Goal: Transaction & Acquisition: Purchase product/service

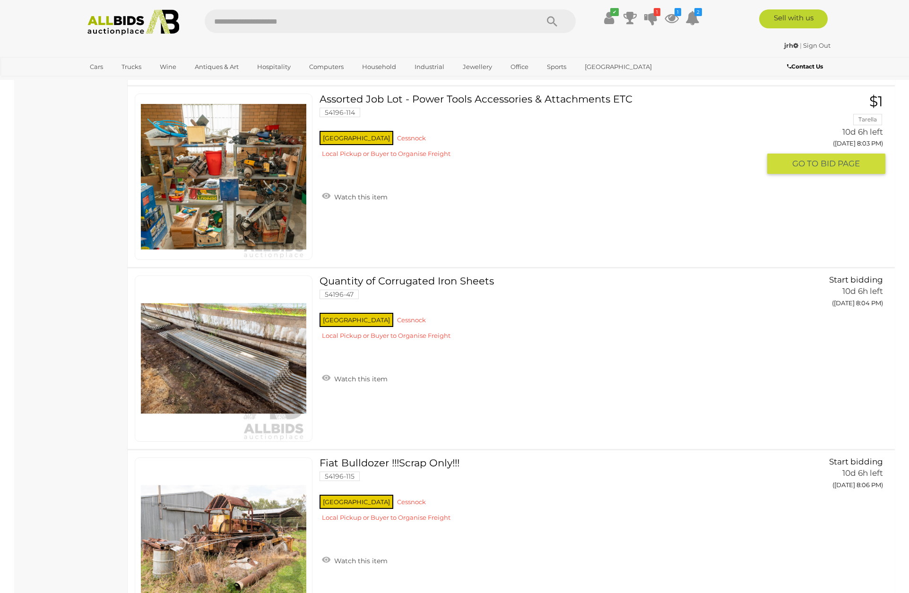
scroll to position [14847, 0]
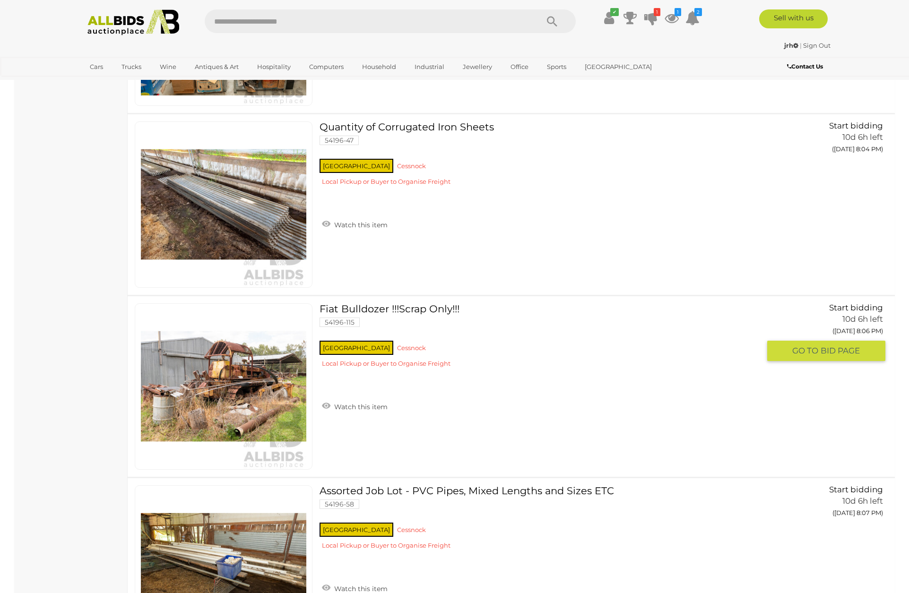
click at [220, 374] on link at bounding box center [224, 386] width 178 height 166
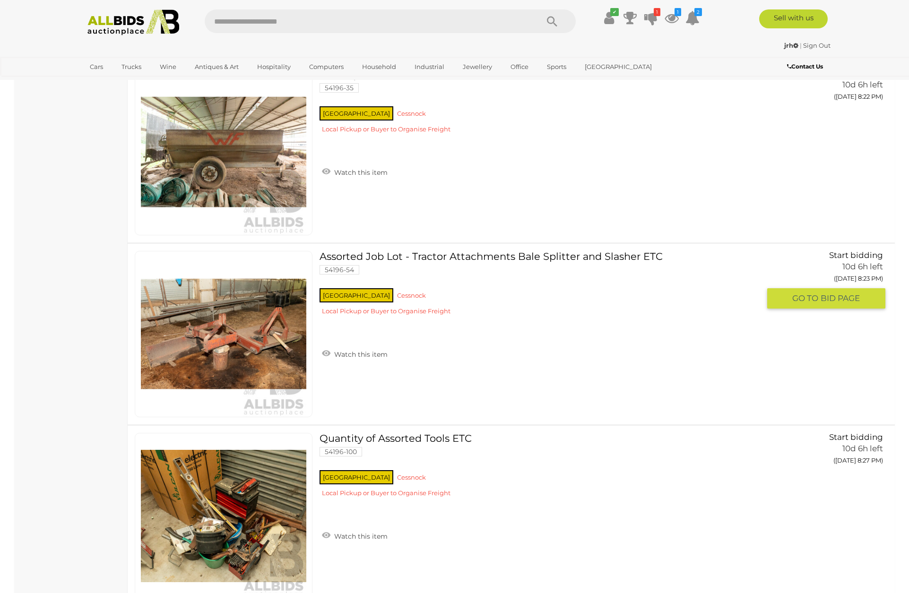
scroll to position [17719, 0]
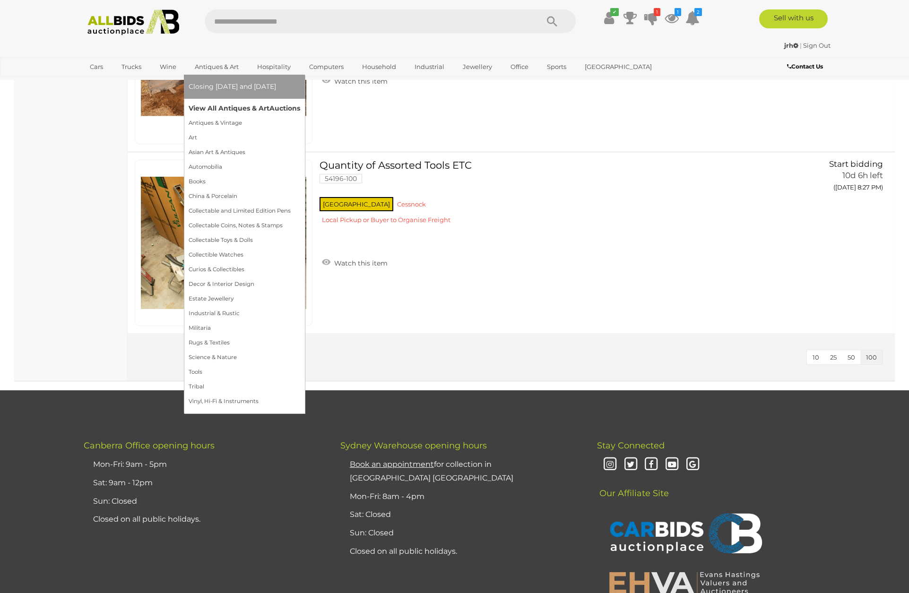
click at [217, 108] on link "View All Antiques & Art Auctions" at bounding box center [244, 108] width 111 height 15
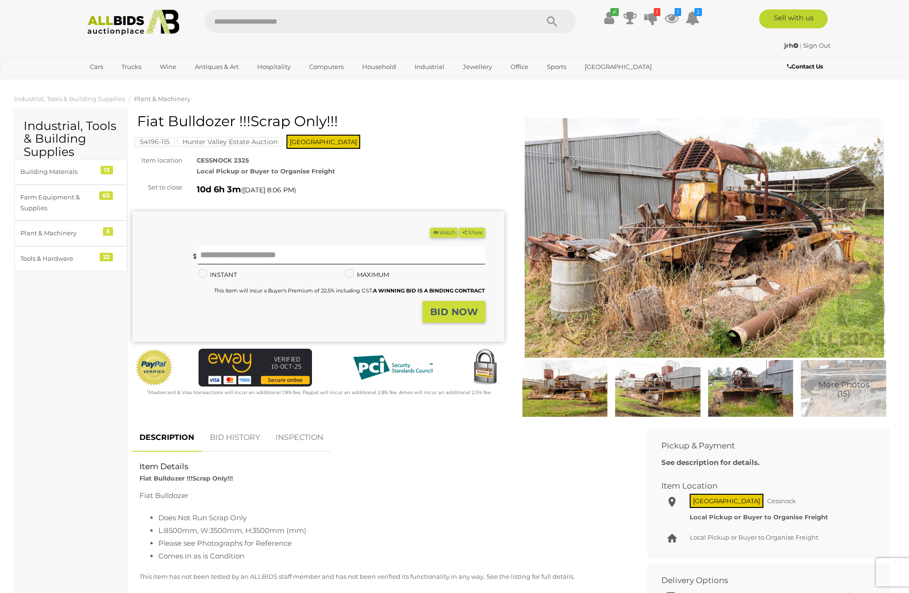
scroll to position [68, 0]
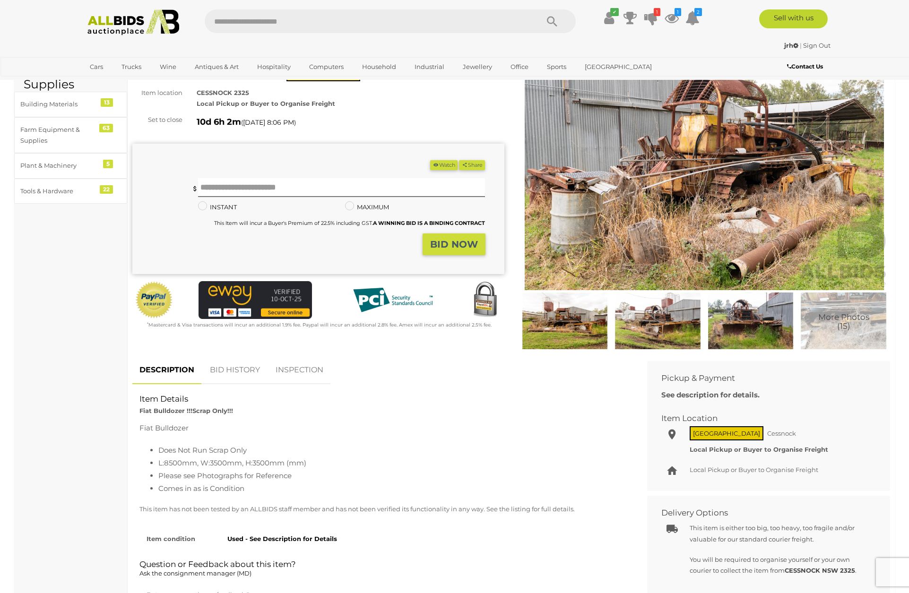
click at [682, 163] on img at bounding box center [704, 171] width 372 height 240
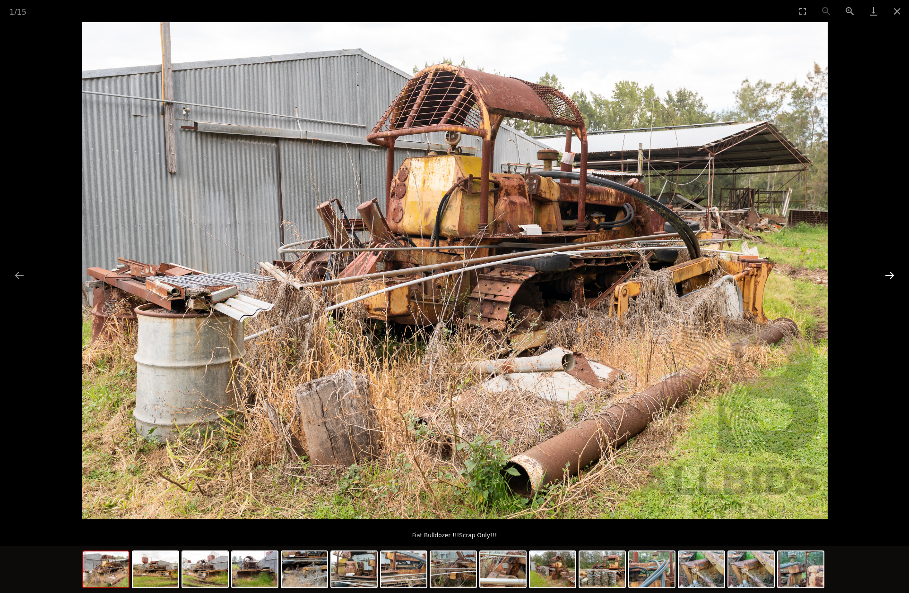
click at [889, 274] on button "Next slide" at bounding box center [889, 275] width 20 height 18
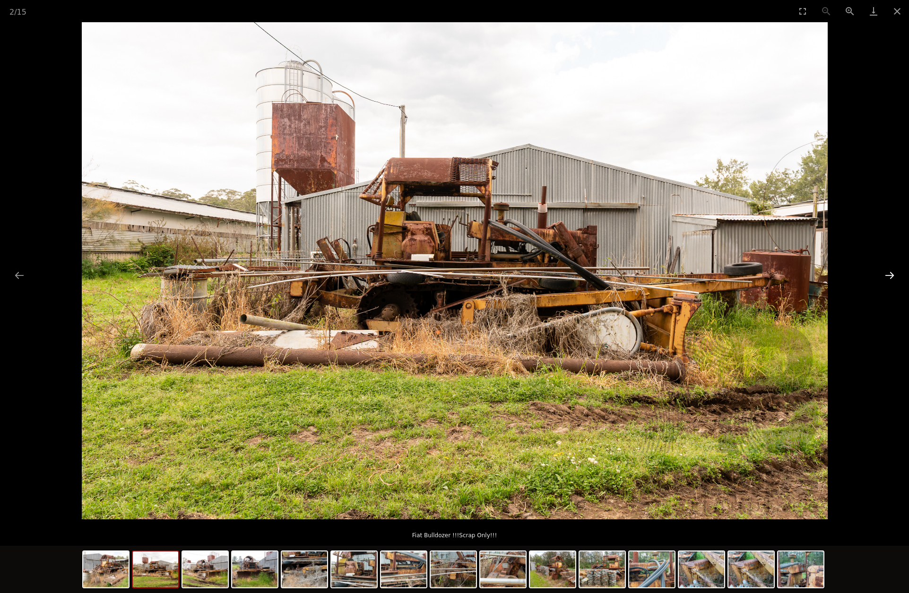
click at [889, 274] on button "Next slide" at bounding box center [889, 275] width 20 height 18
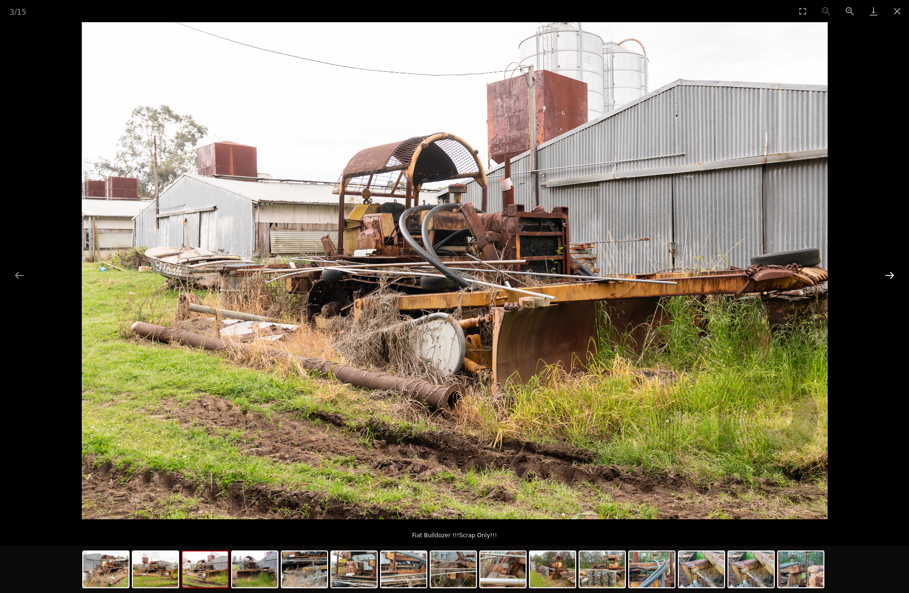
click at [889, 274] on button "Next slide" at bounding box center [889, 275] width 20 height 18
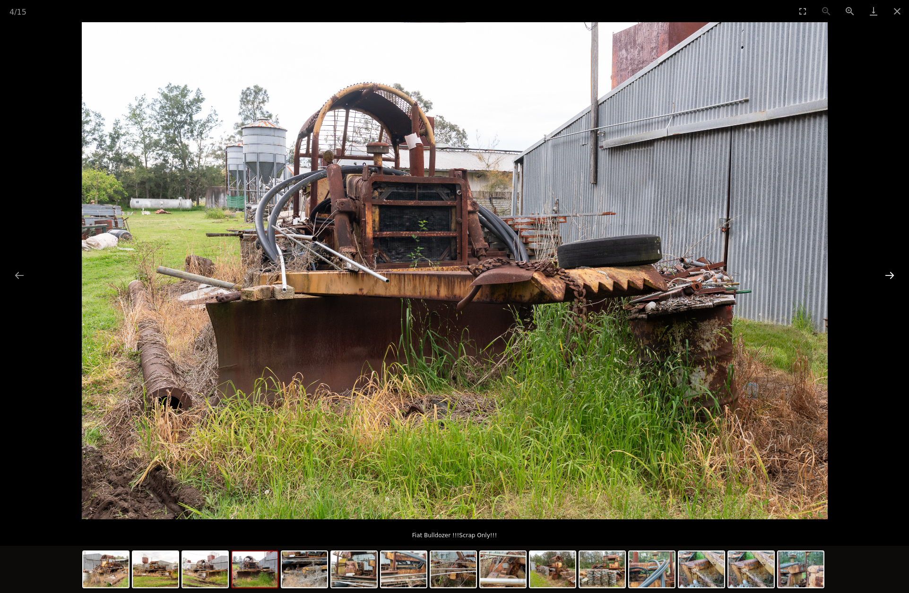
click at [889, 274] on button "Next slide" at bounding box center [889, 275] width 20 height 18
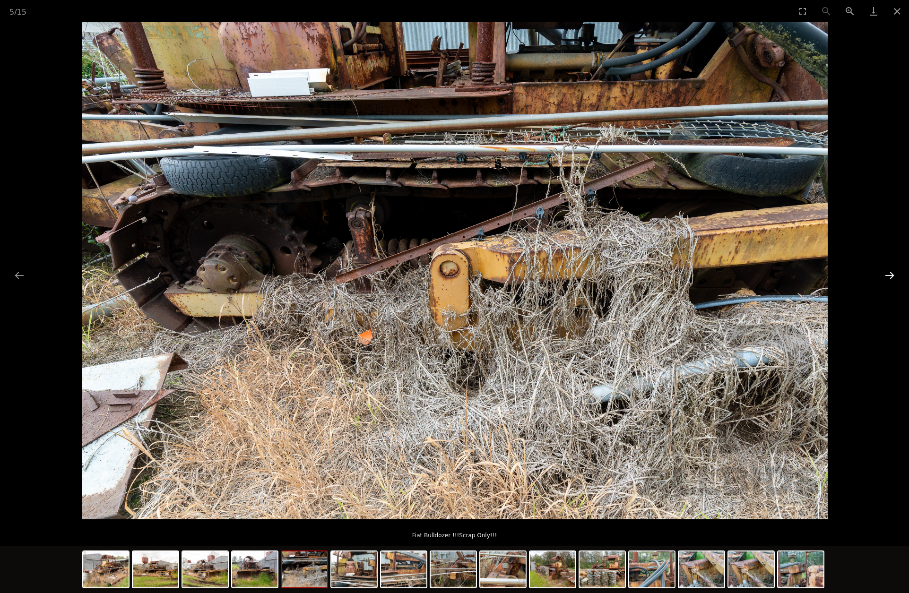
click at [889, 274] on button "Next slide" at bounding box center [889, 275] width 20 height 18
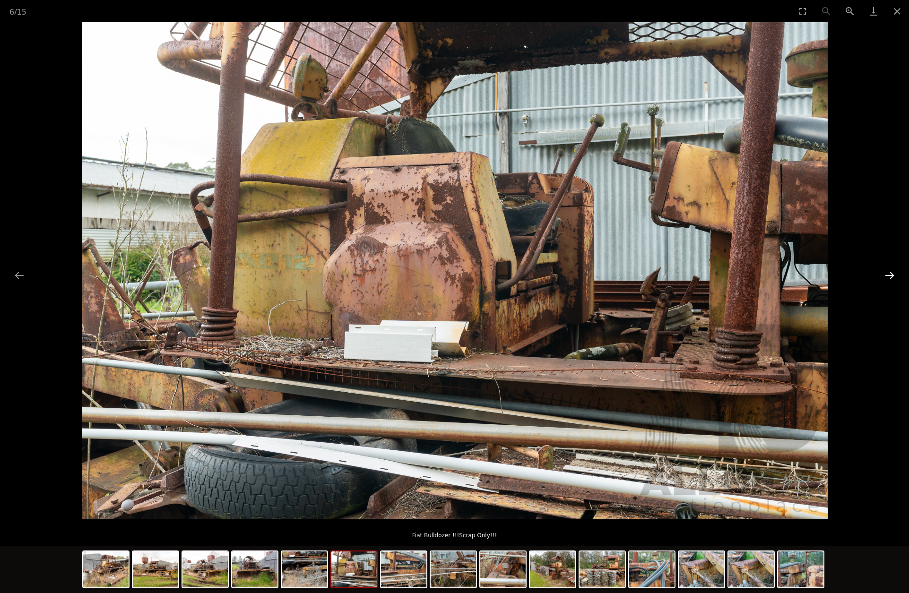
click at [889, 274] on button "Next slide" at bounding box center [889, 275] width 20 height 18
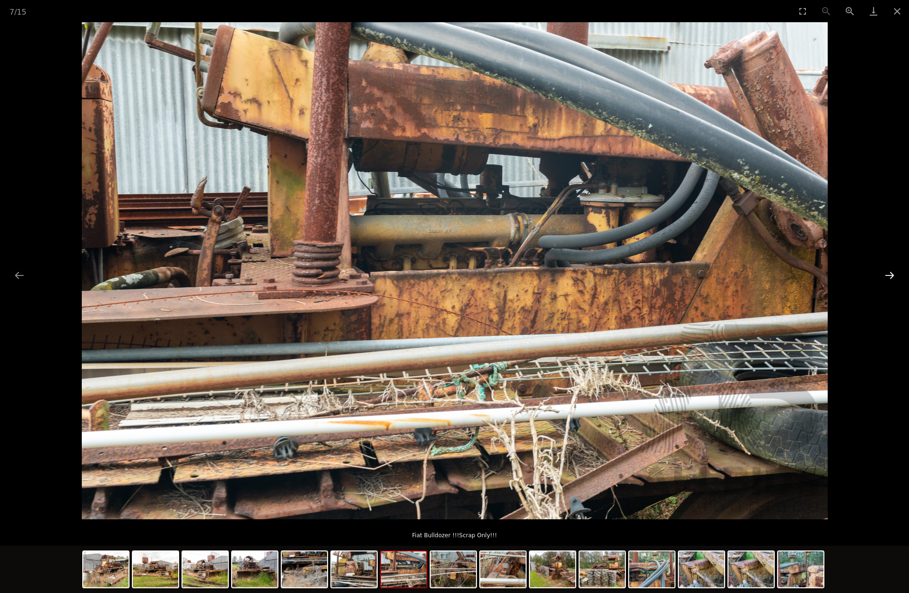
click at [889, 274] on button "Next slide" at bounding box center [889, 275] width 20 height 18
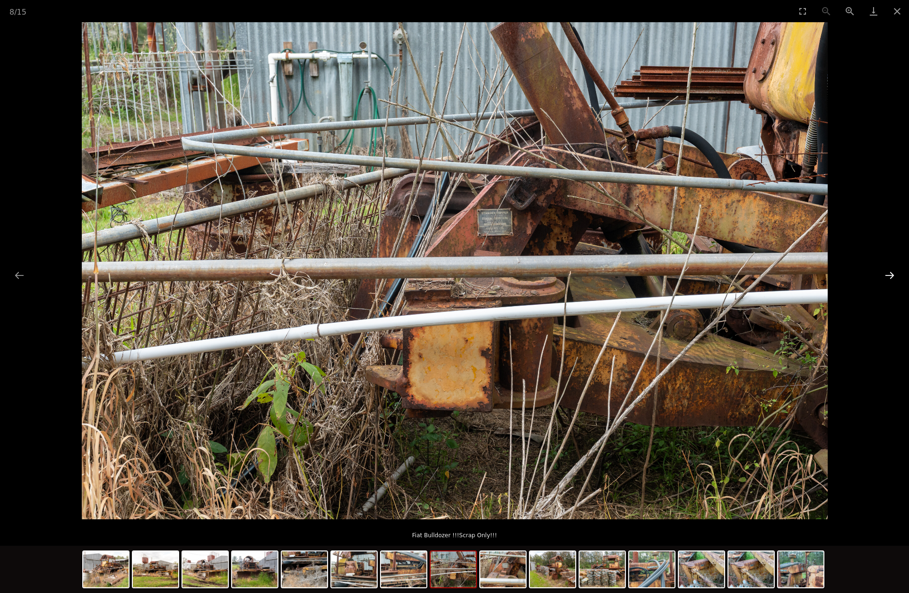
click at [889, 274] on button "Next slide" at bounding box center [889, 275] width 20 height 18
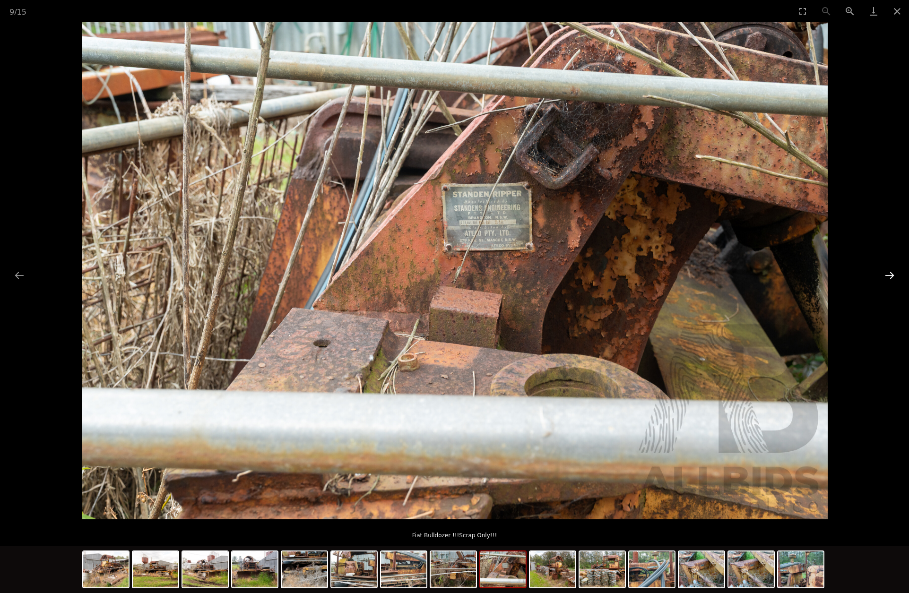
click at [889, 276] on button "Next slide" at bounding box center [889, 275] width 20 height 18
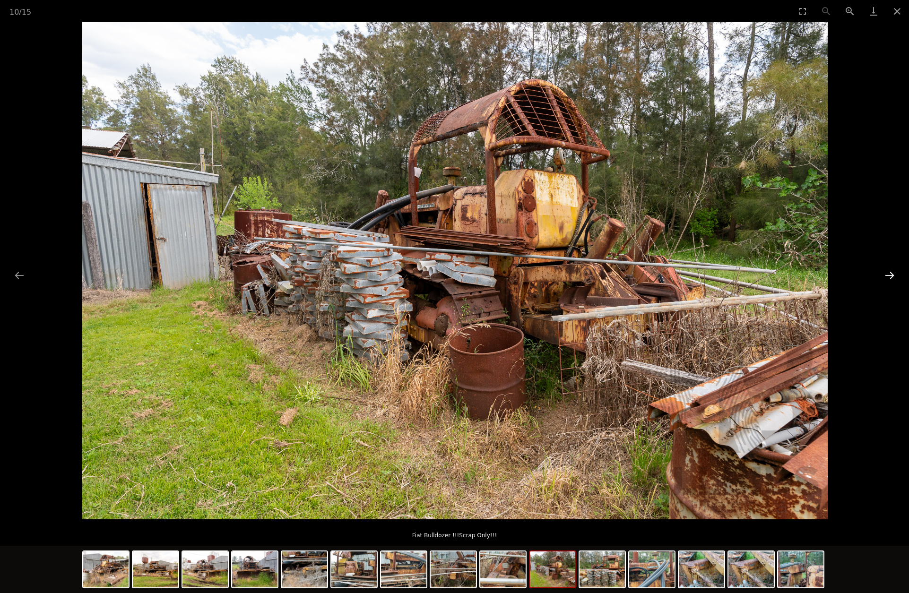
click at [889, 276] on button "Next slide" at bounding box center [889, 275] width 20 height 18
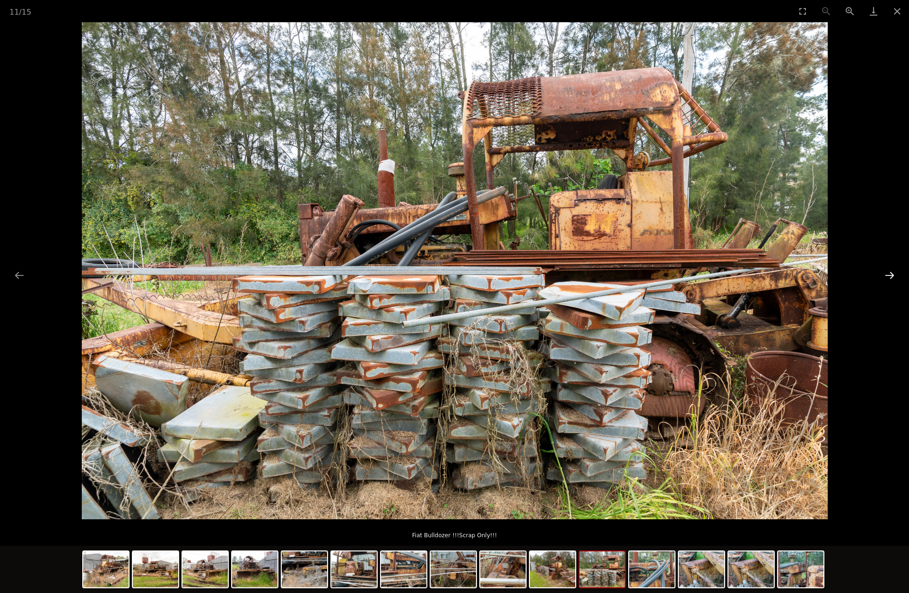
click at [889, 276] on button "Next slide" at bounding box center [889, 275] width 20 height 18
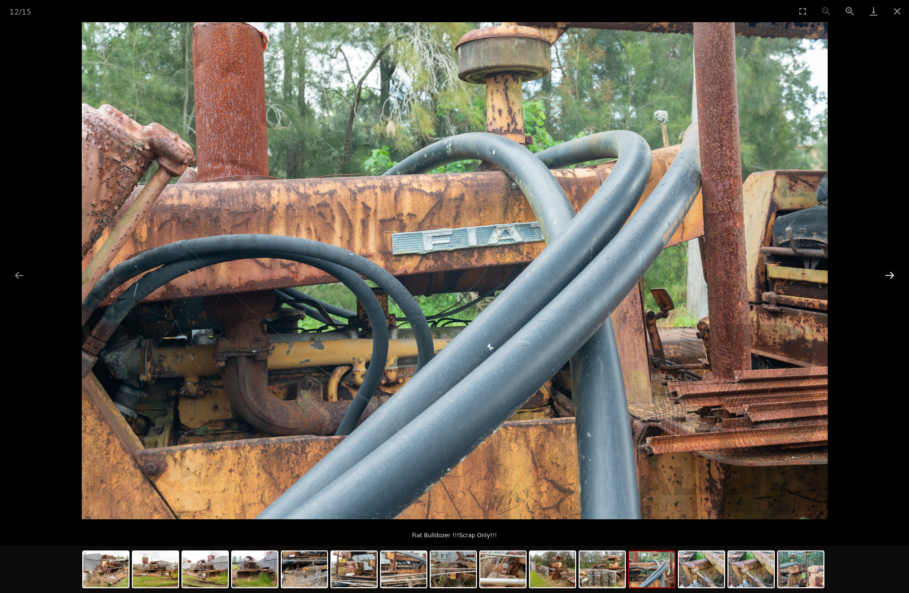
click at [889, 276] on button "Next slide" at bounding box center [889, 275] width 20 height 18
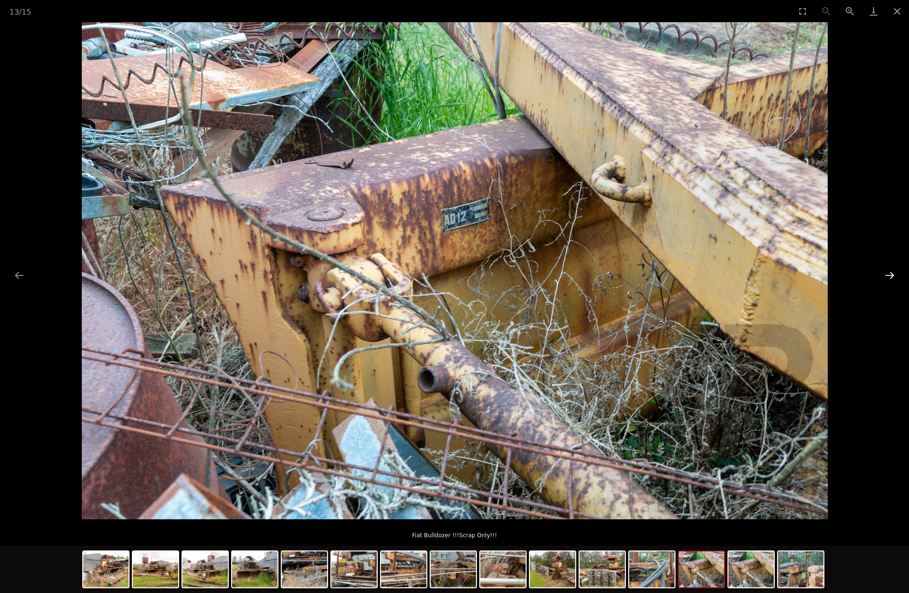
click at [889, 276] on button "Next slide" at bounding box center [889, 275] width 20 height 18
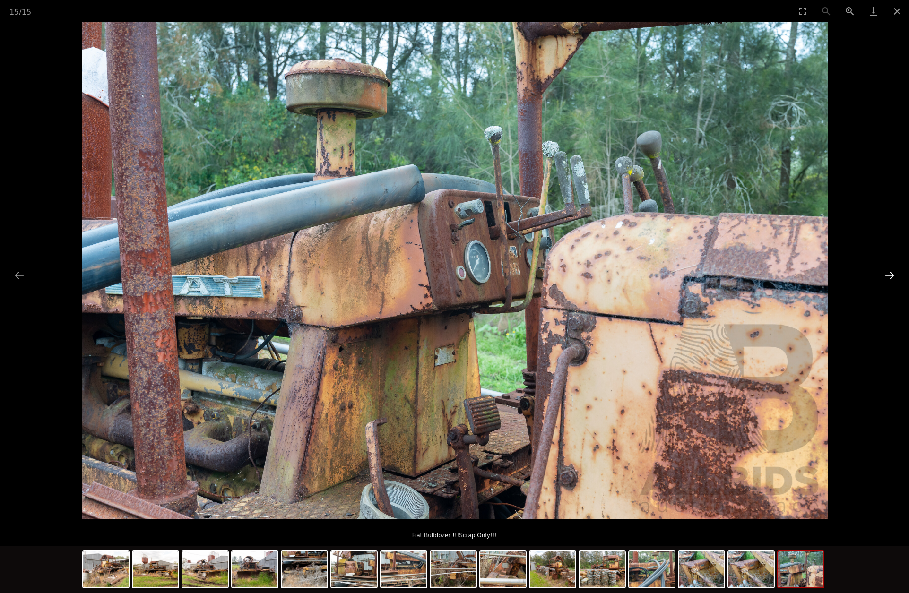
click at [889, 276] on button "Next slide" at bounding box center [889, 275] width 20 height 18
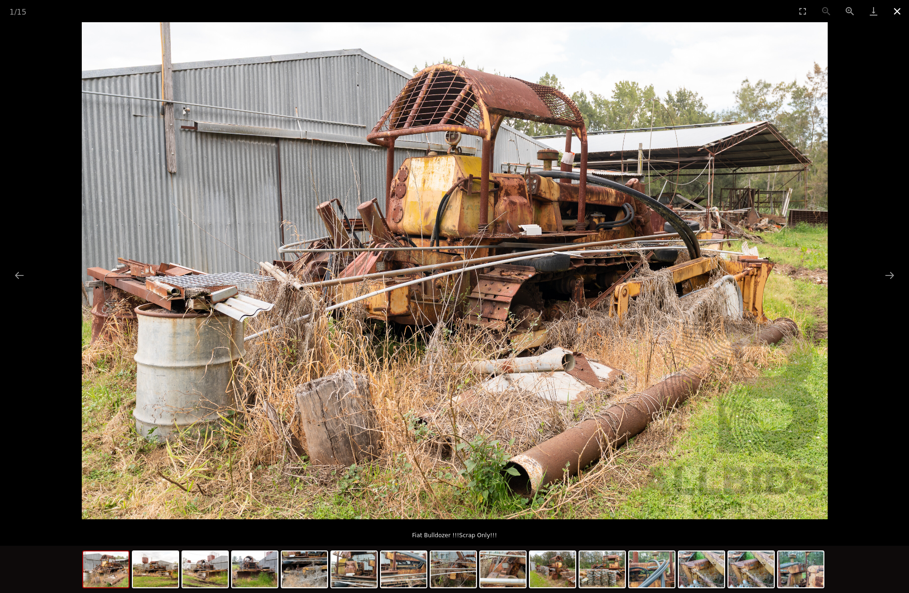
click at [896, 9] on button "Close gallery" at bounding box center [897, 11] width 24 height 22
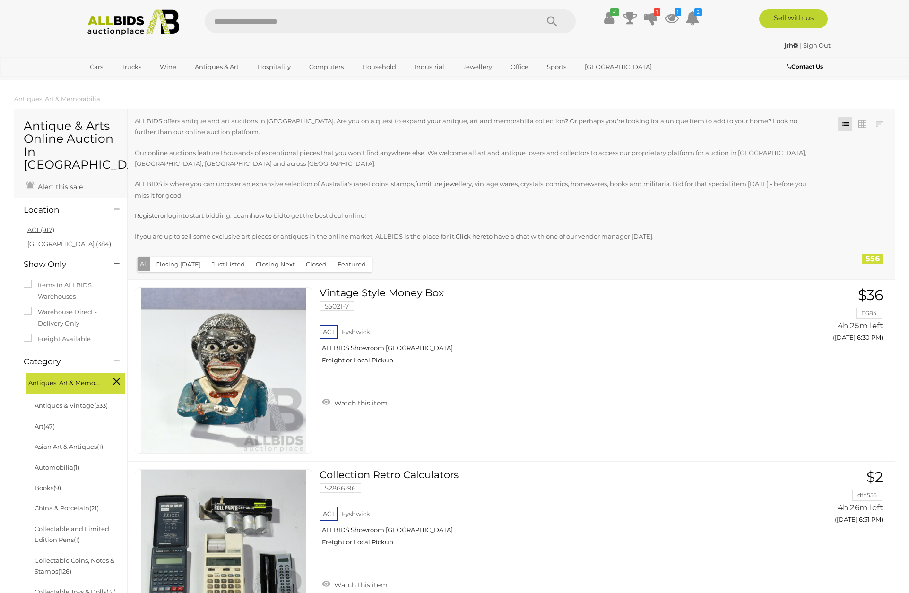
click at [47, 226] on link "ACT (917)" at bounding box center [40, 230] width 27 height 8
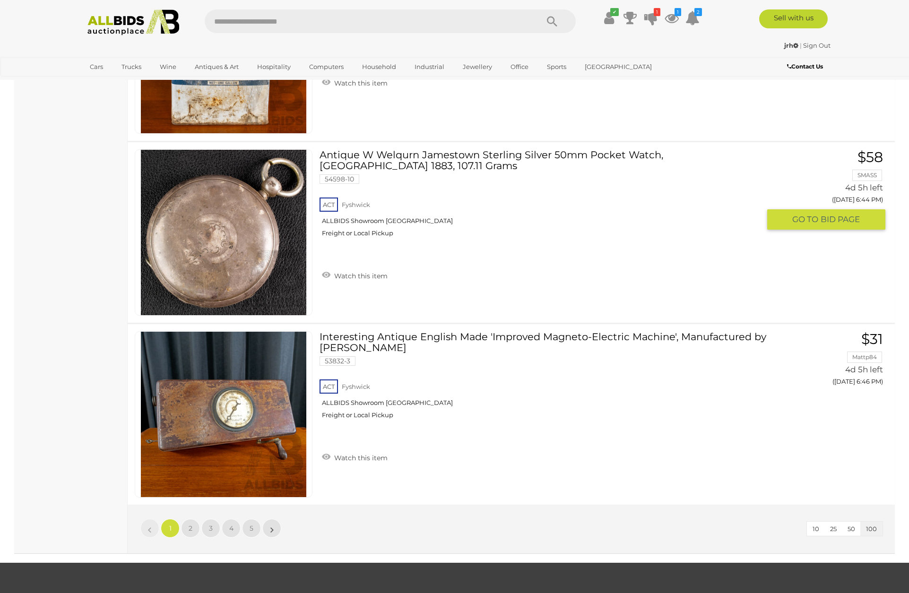
scroll to position [18013, 0]
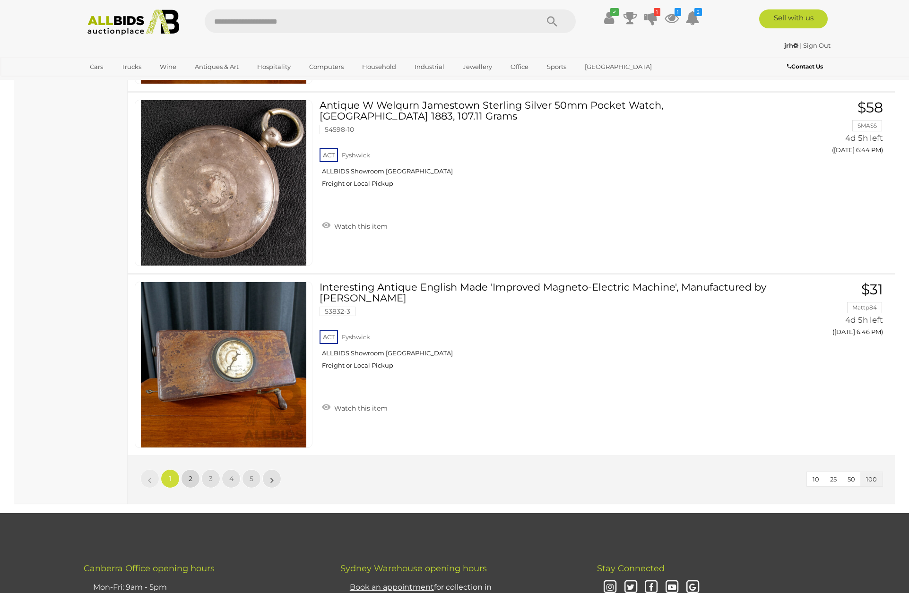
click at [191, 477] on span "2" at bounding box center [191, 478] width 4 height 9
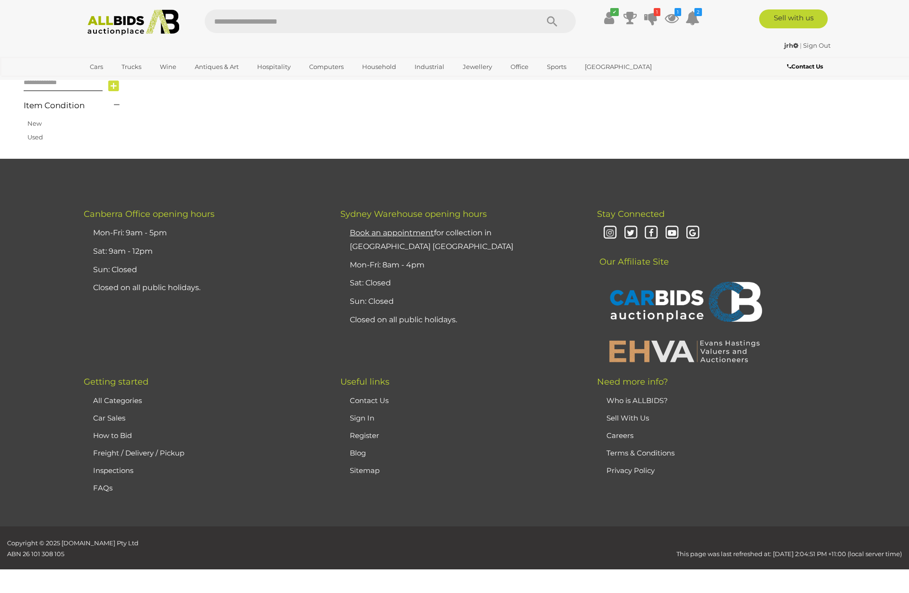
scroll to position [182, 0]
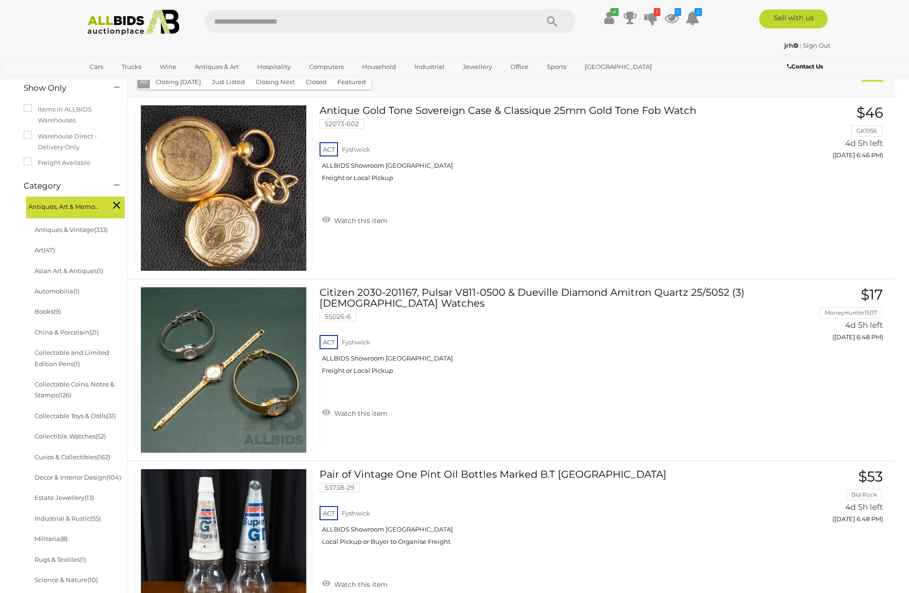
scroll to position [129, 0]
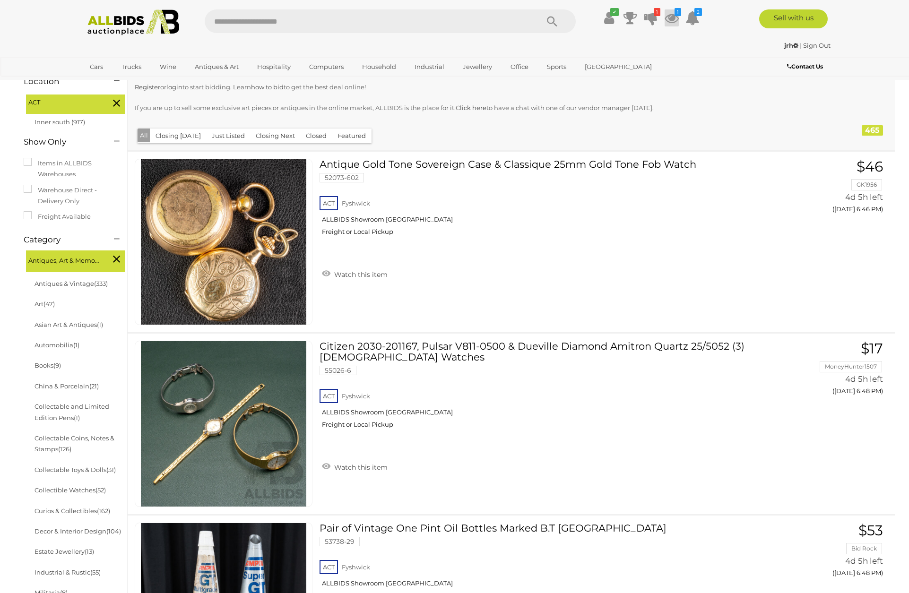
click at [672, 17] on icon at bounding box center [671, 17] width 14 height 17
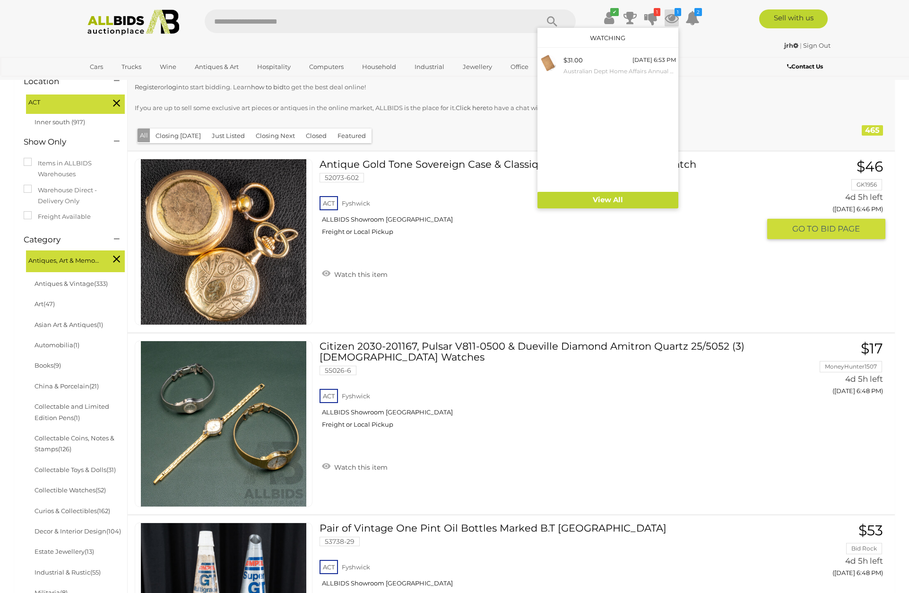
click at [528, 243] on div "ACT Fyshwick ALLBIDS Showroom Fyshwick Freight or Local Pickup" at bounding box center [539, 218] width 440 height 49
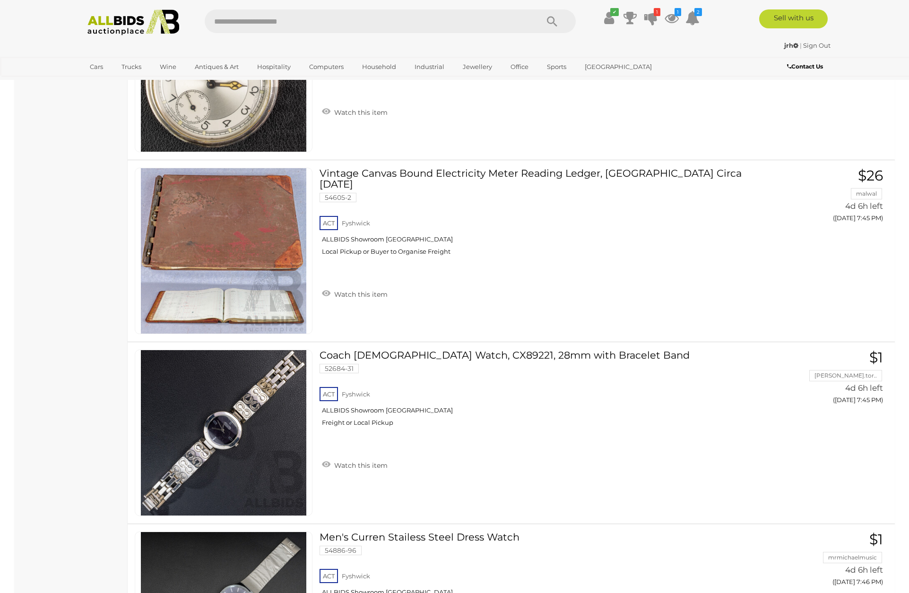
scroll to position [11958, 0]
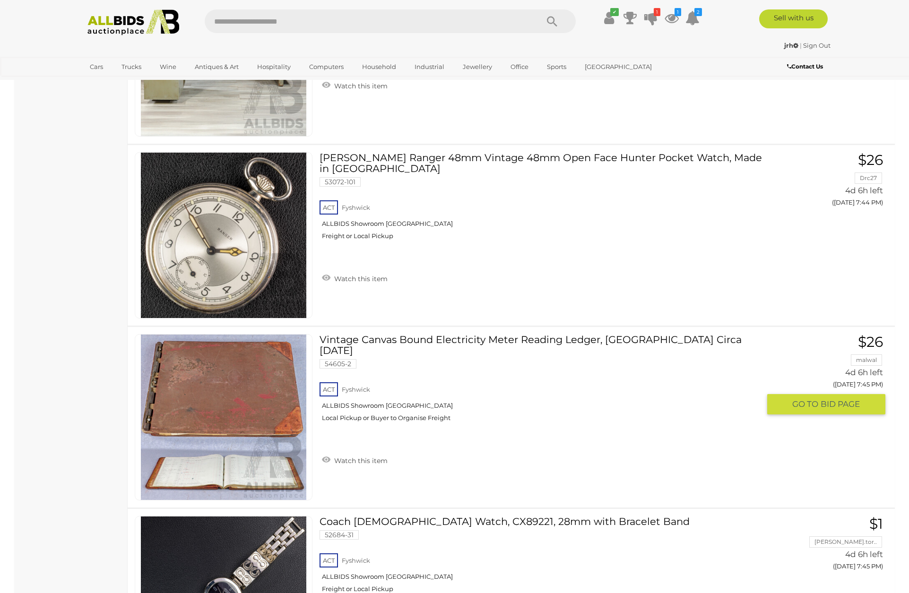
click at [382, 338] on link "Vintage Canvas Bound Electricity Meter Reading Ledger, Canberra Circa 1931 5460…" at bounding box center [542, 381] width 433 height 95
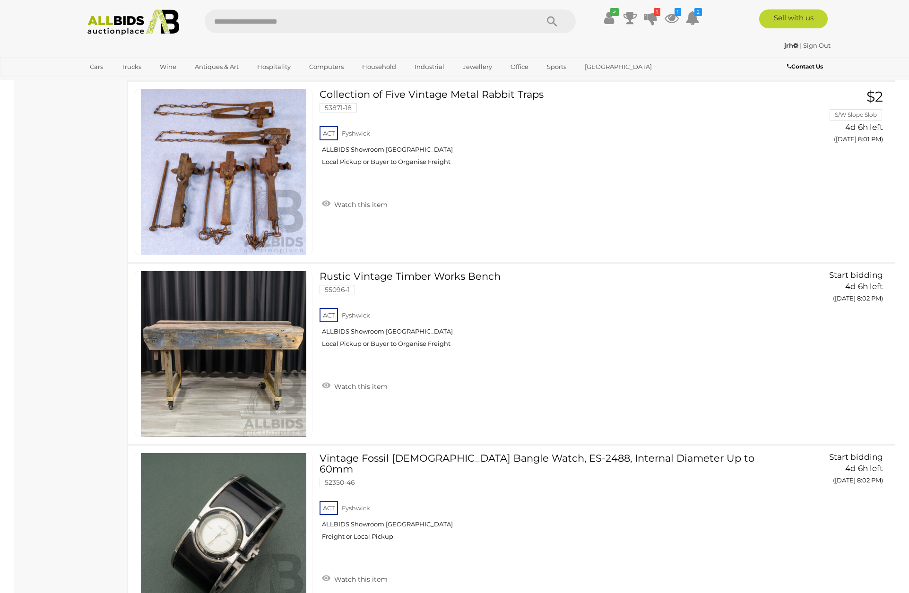
scroll to position [18059, 0]
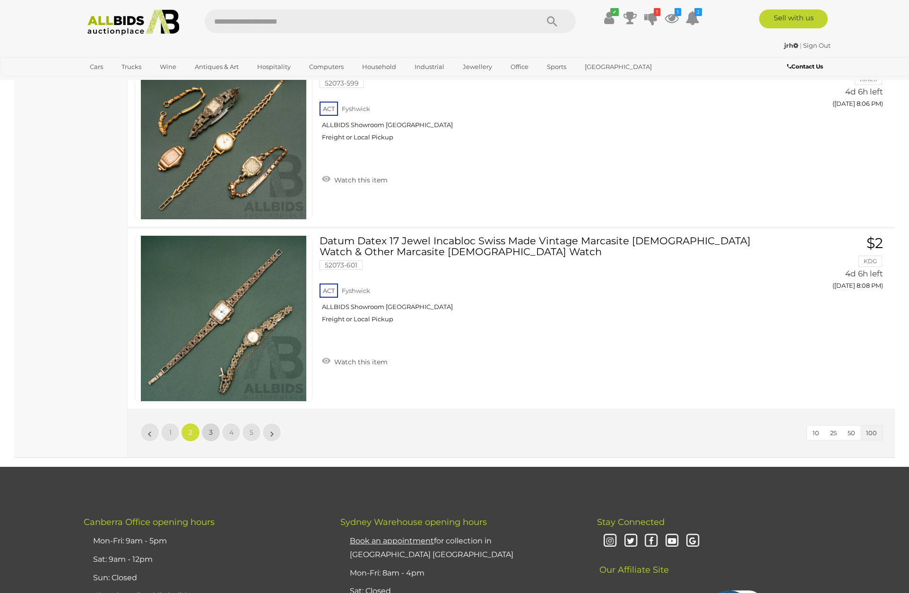
click at [211, 430] on span "3" at bounding box center [211, 432] width 4 height 9
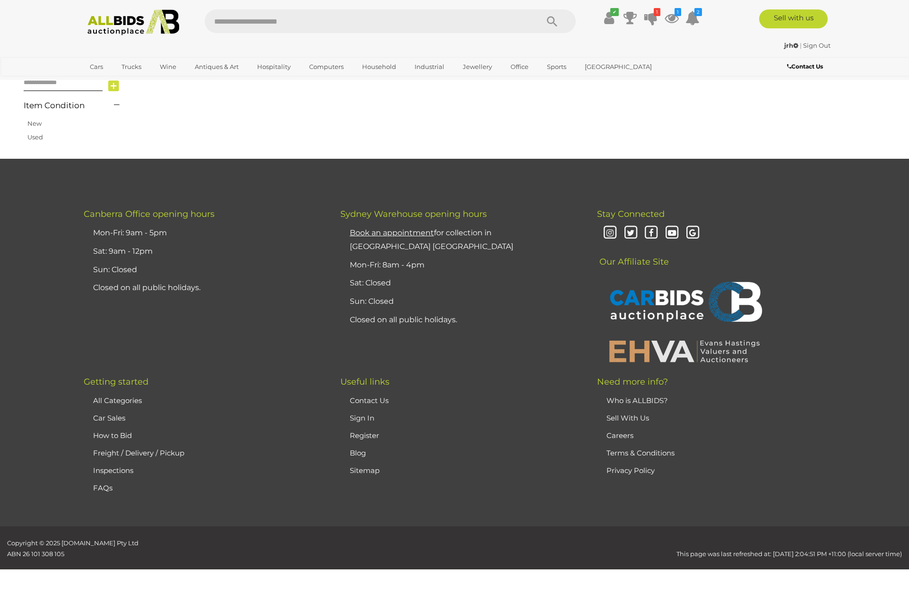
scroll to position [182, 0]
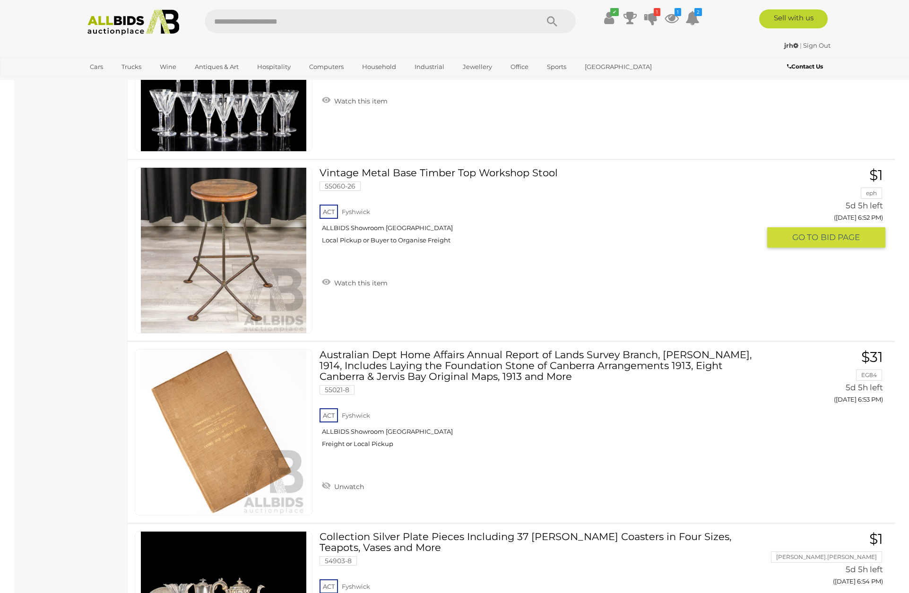
scroll to position [8020, 0]
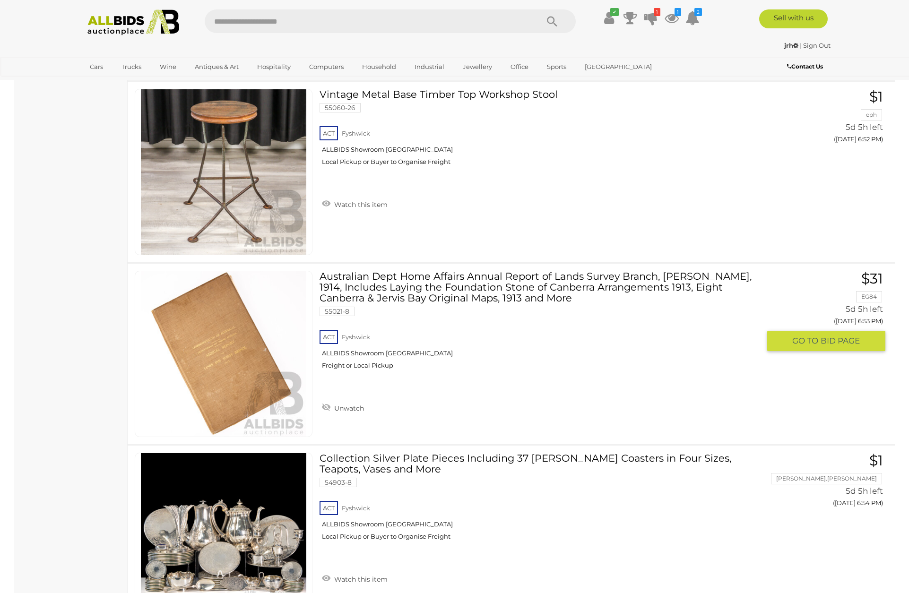
click at [376, 278] on link "Australian Dept Home Affairs Annual Report of Lands Survey Branch, C R Scrivene…" at bounding box center [542, 324] width 433 height 106
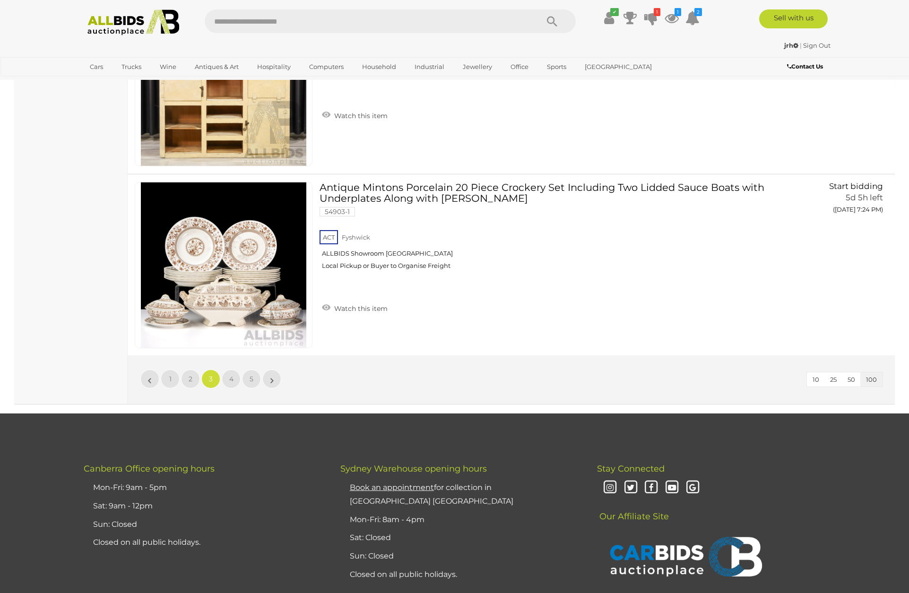
scroll to position [18126, 0]
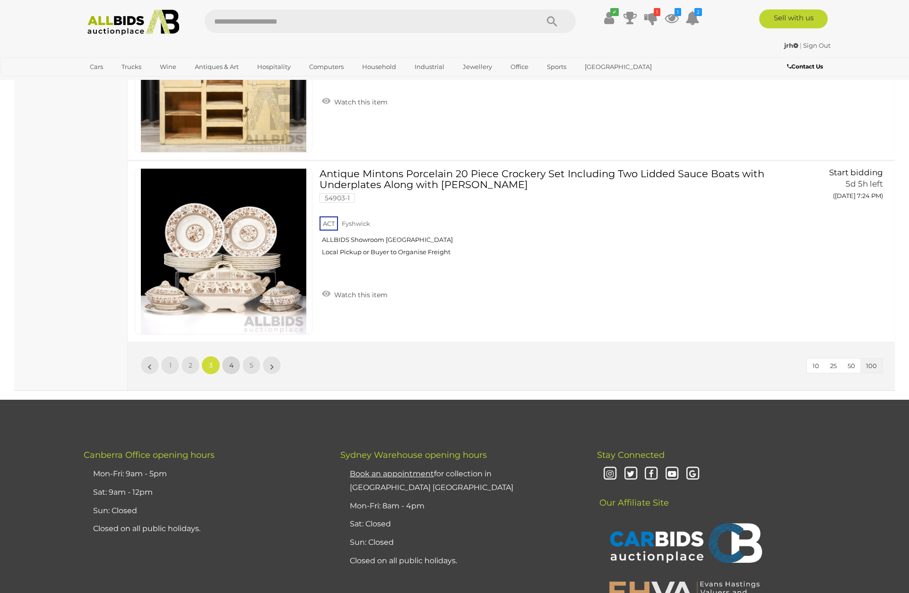
click at [230, 362] on span "4" at bounding box center [231, 365] width 4 height 9
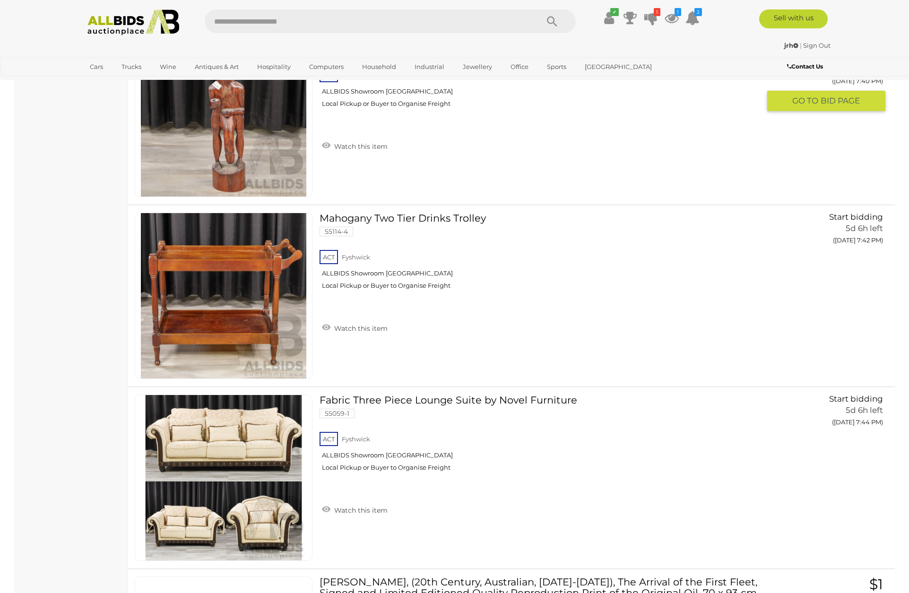
scroll to position [3278, 0]
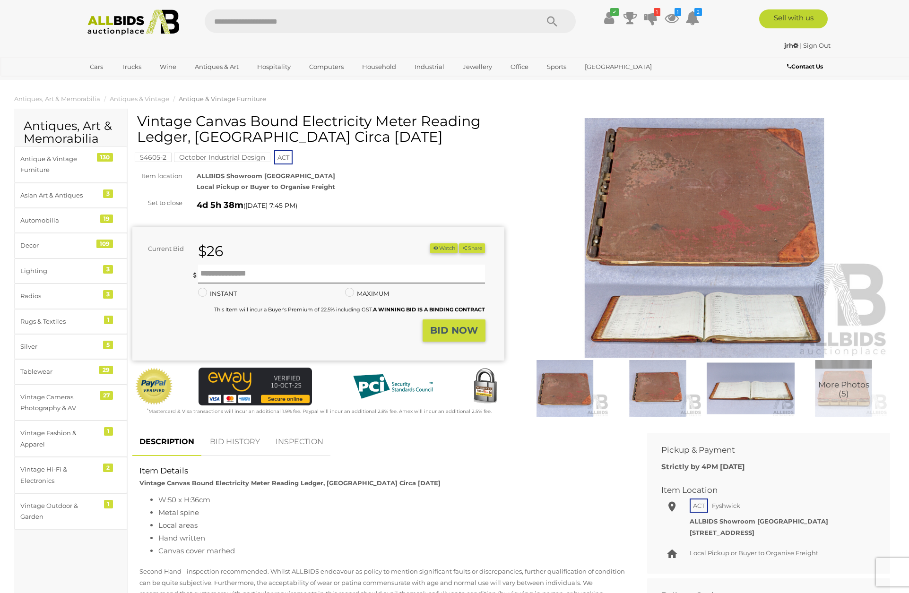
click at [685, 189] on img at bounding box center [704, 238] width 372 height 240
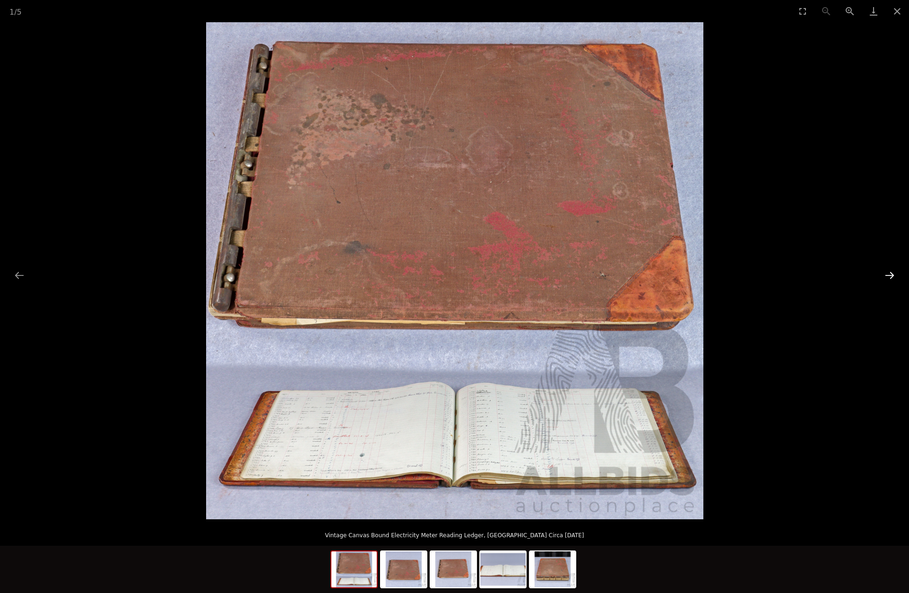
click at [891, 275] on button "Next slide" at bounding box center [889, 275] width 20 height 18
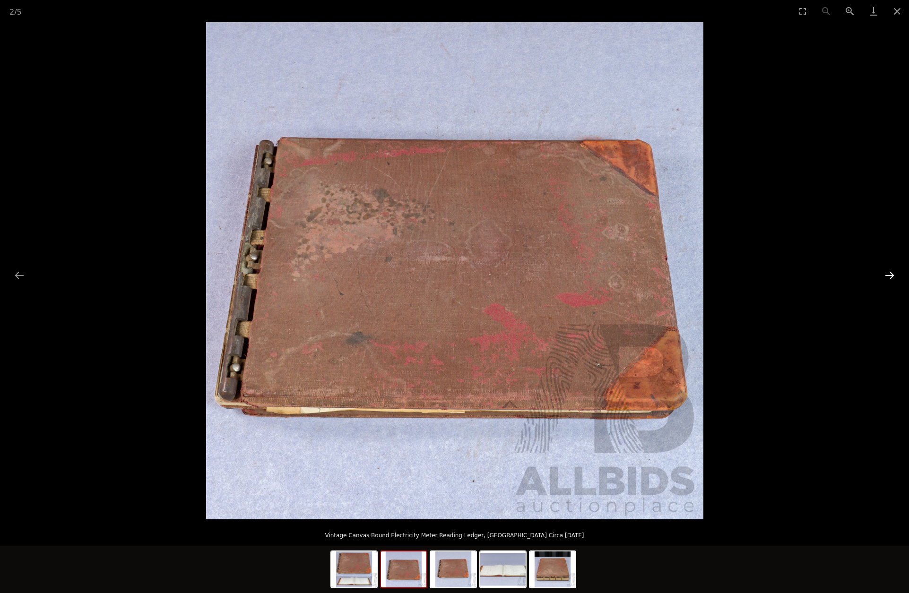
click at [891, 275] on button "Next slide" at bounding box center [889, 275] width 20 height 18
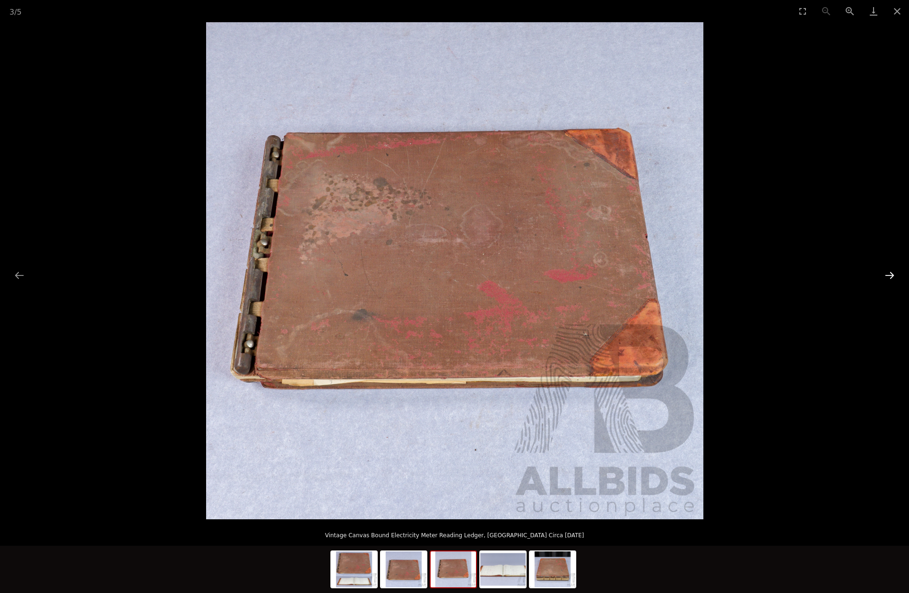
click at [891, 275] on button "Next slide" at bounding box center [889, 275] width 20 height 18
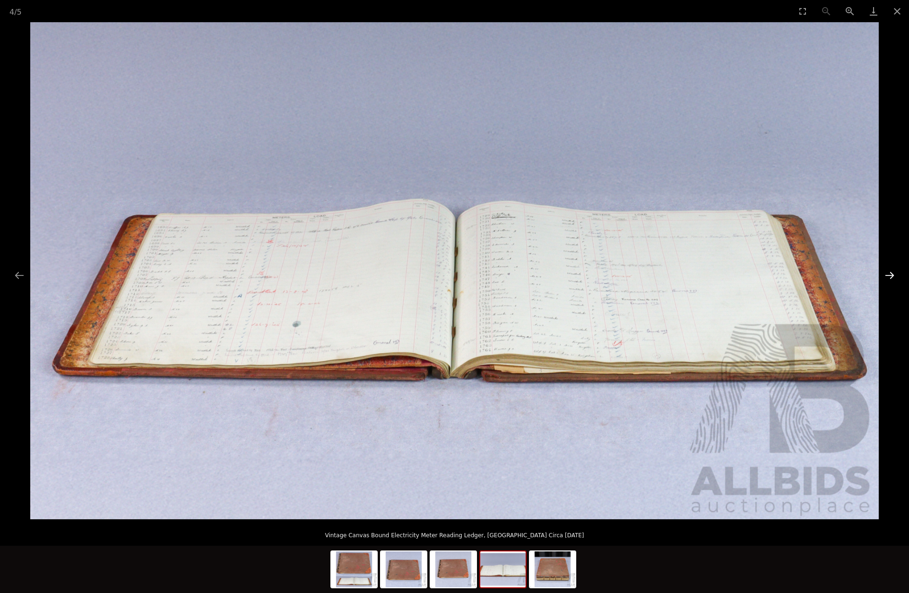
click at [891, 275] on button "Next slide" at bounding box center [889, 275] width 20 height 18
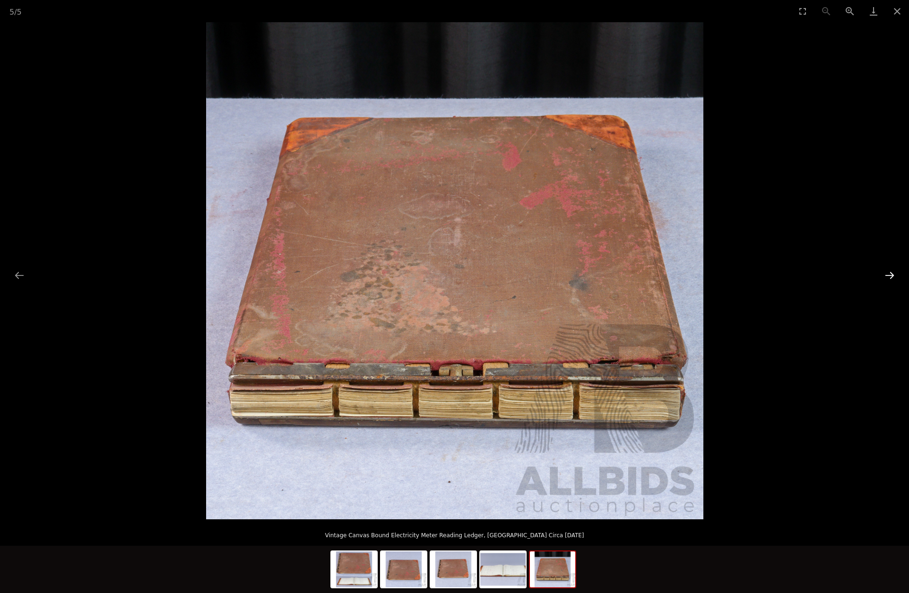
click at [891, 275] on button "Next slide" at bounding box center [889, 275] width 20 height 18
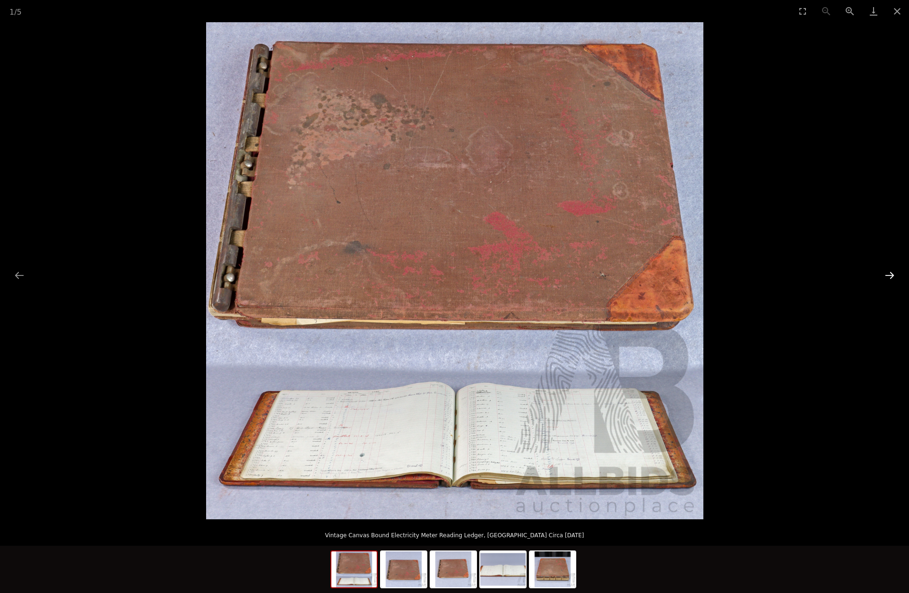
click at [891, 275] on button "Next slide" at bounding box center [889, 275] width 20 height 18
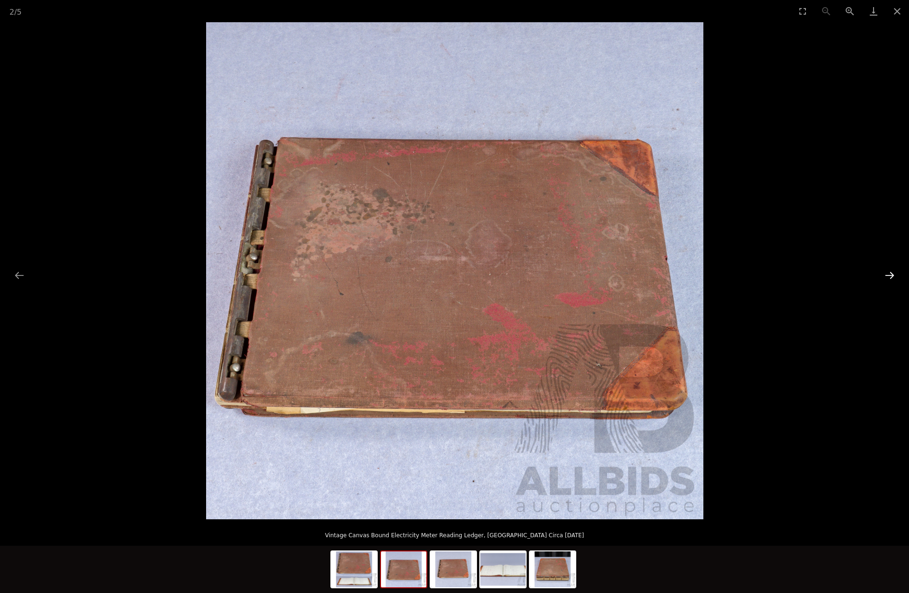
click at [891, 275] on button "Next slide" at bounding box center [889, 275] width 20 height 18
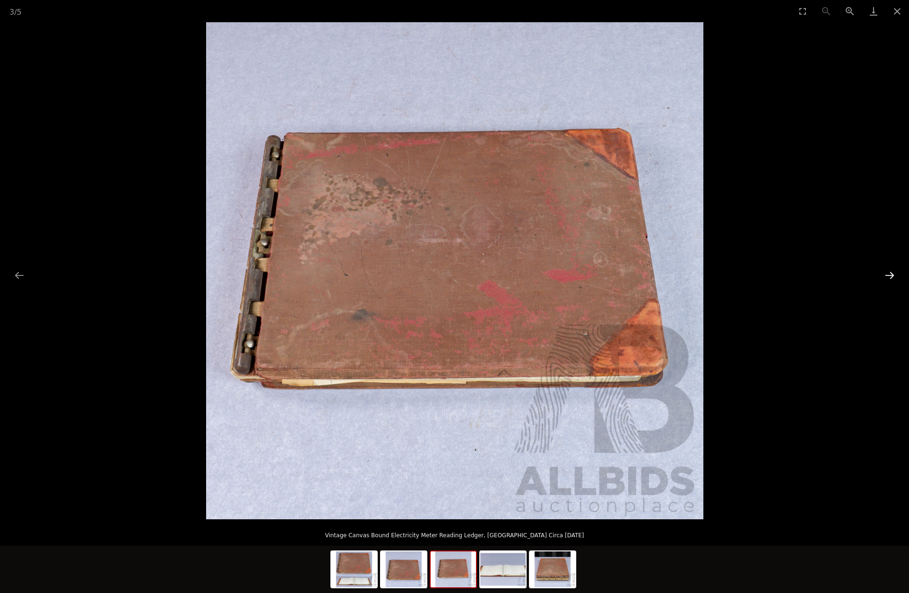
click at [891, 275] on button "Next slide" at bounding box center [889, 275] width 20 height 18
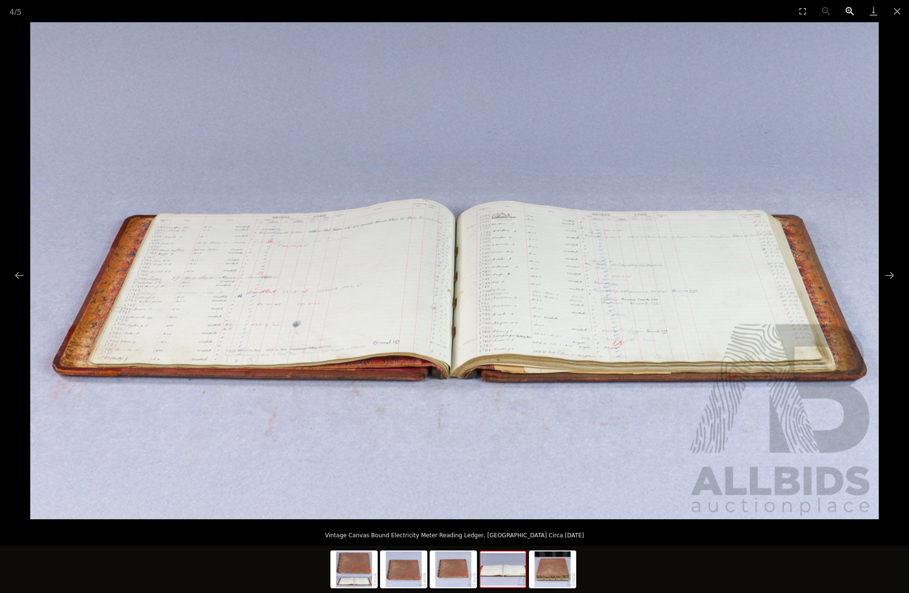
click at [847, 11] on button "Zoom in" at bounding box center [850, 11] width 24 height 22
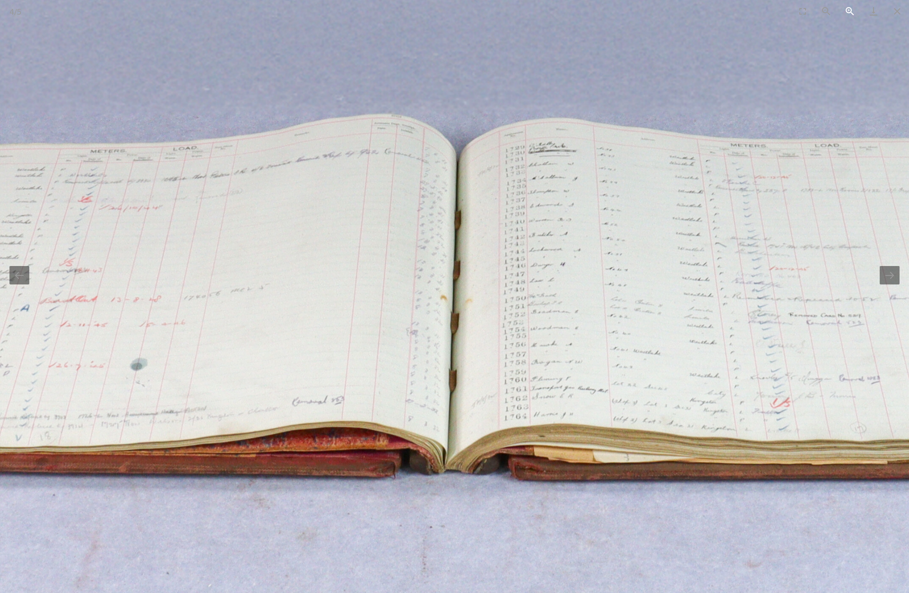
click at [847, 11] on button "Zoom in" at bounding box center [850, 11] width 24 height 22
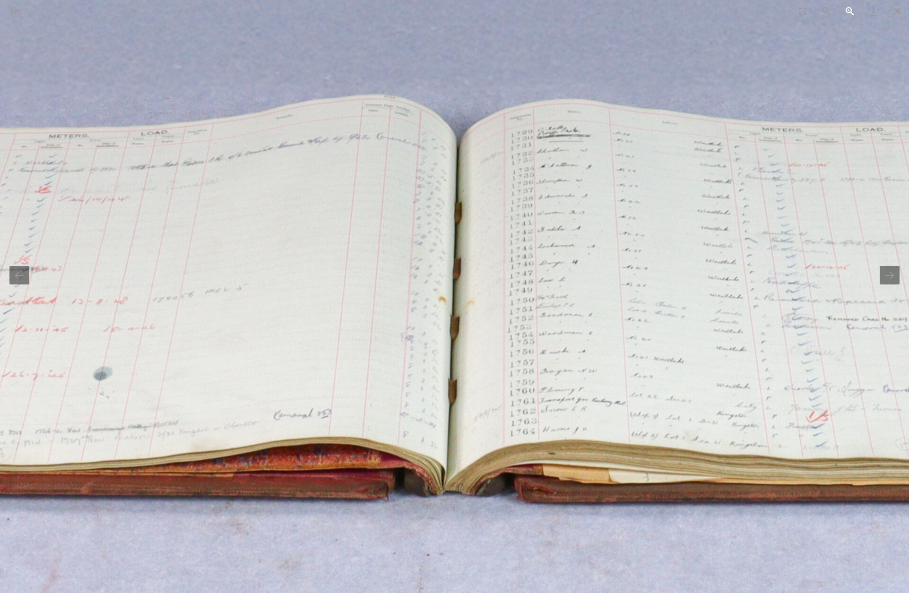
click at [847, 11] on button "Zoom in" at bounding box center [850, 11] width 24 height 22
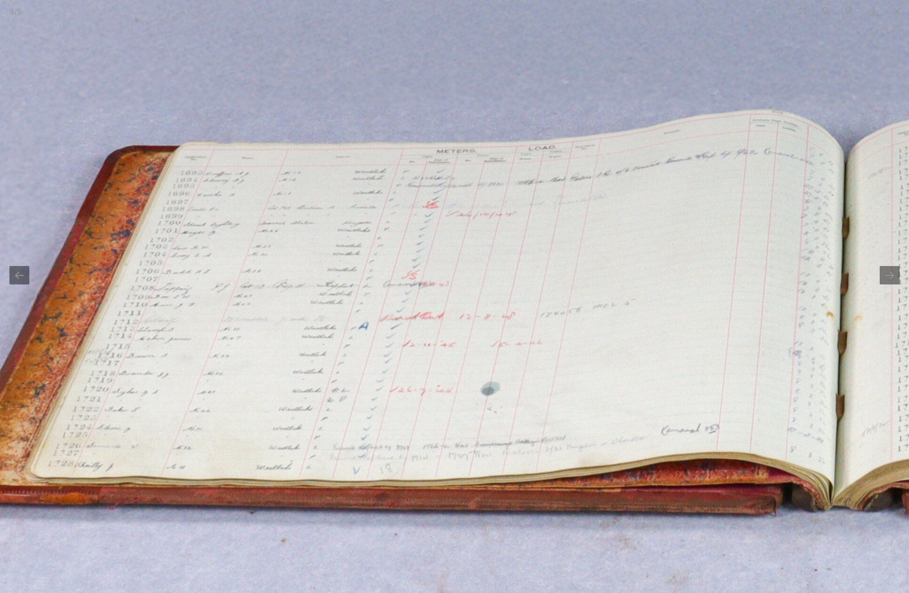
drag, startPoint x: 136, startPoint y: 261, endPoint x: 523, endPoint y: 276, distance: 387.7
click at [523, 276] on img at bounding box center [842, 269] width 1890 height 1107
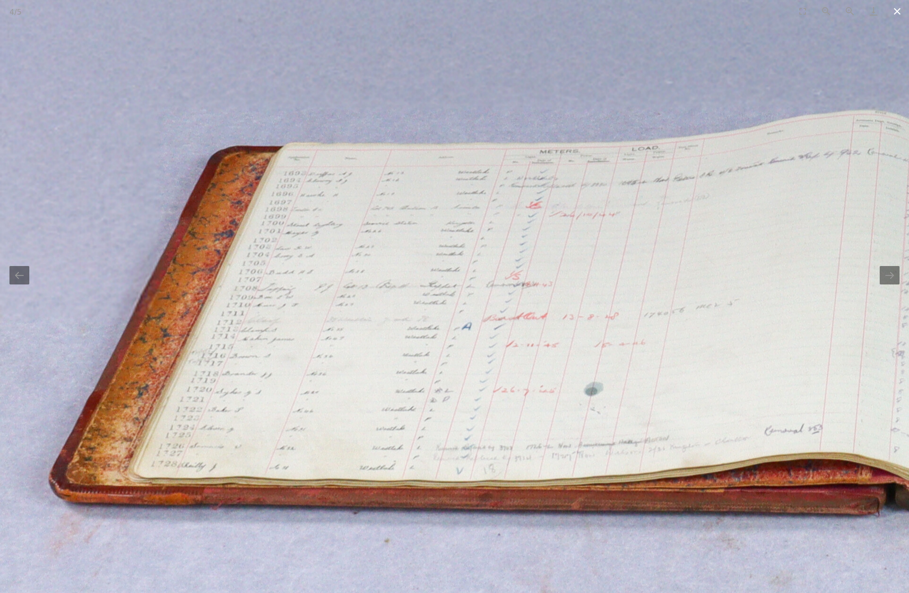
click at [898, 12] on button "Close gallery" at bounding box center [897, 11] width 24 height 22
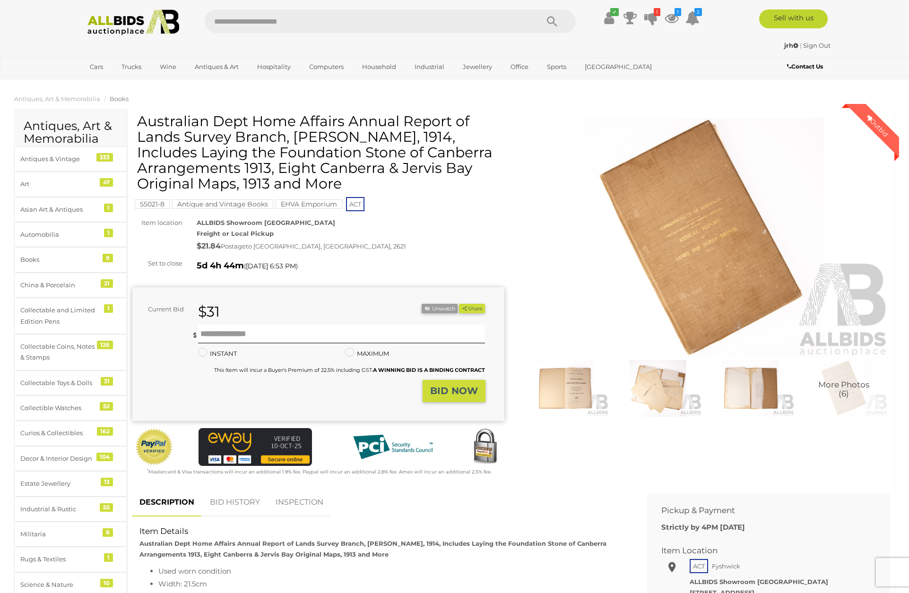
scroll to position [71, 0]
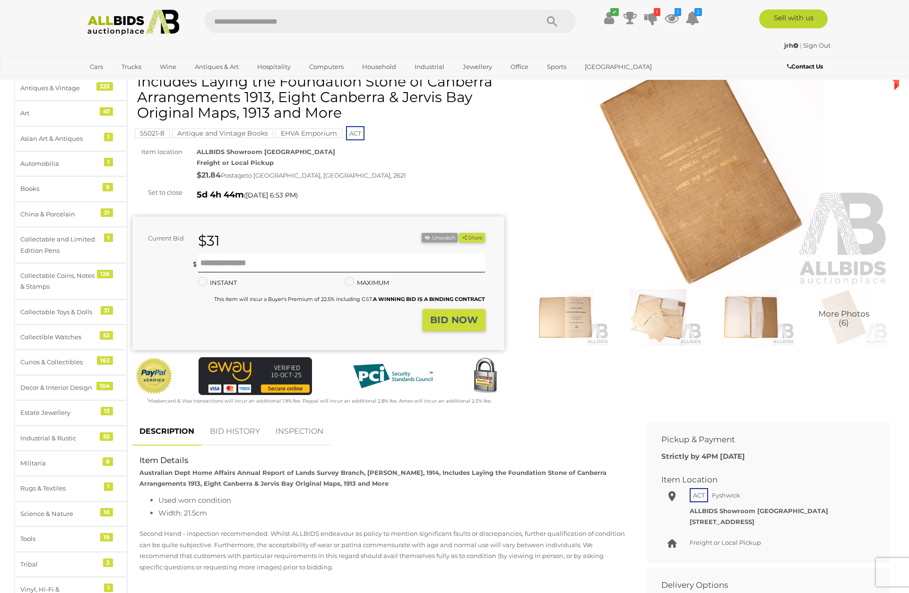
click at [240, 429] on link "BID HISTORY" at bounding box center [235, 432] width 64 height 28
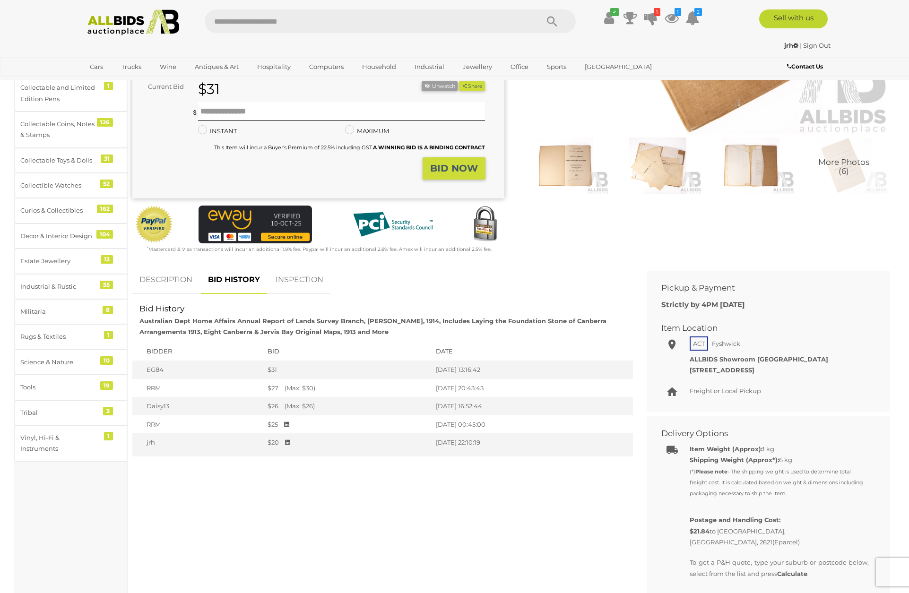
scroll to position [295, 0]
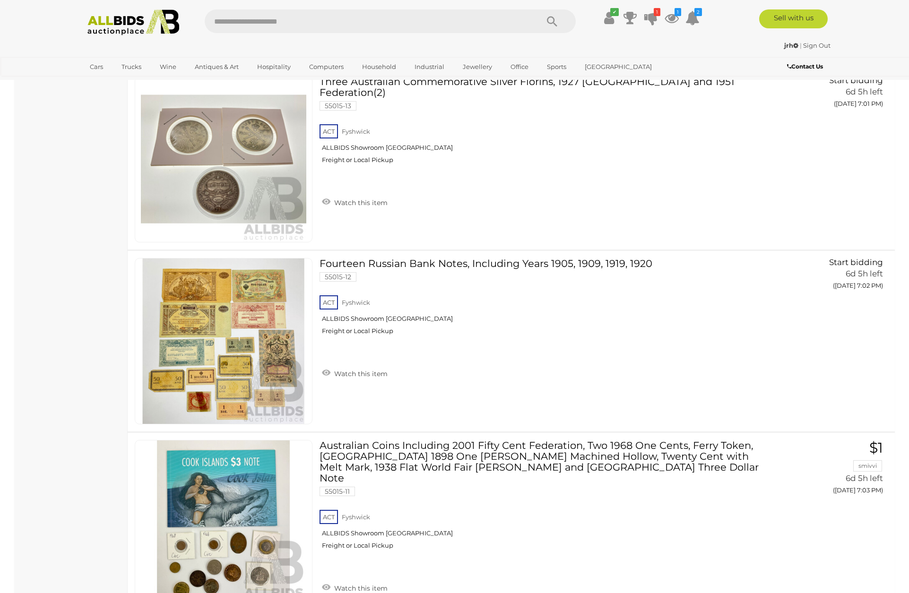
scroll to position [13148, 0]
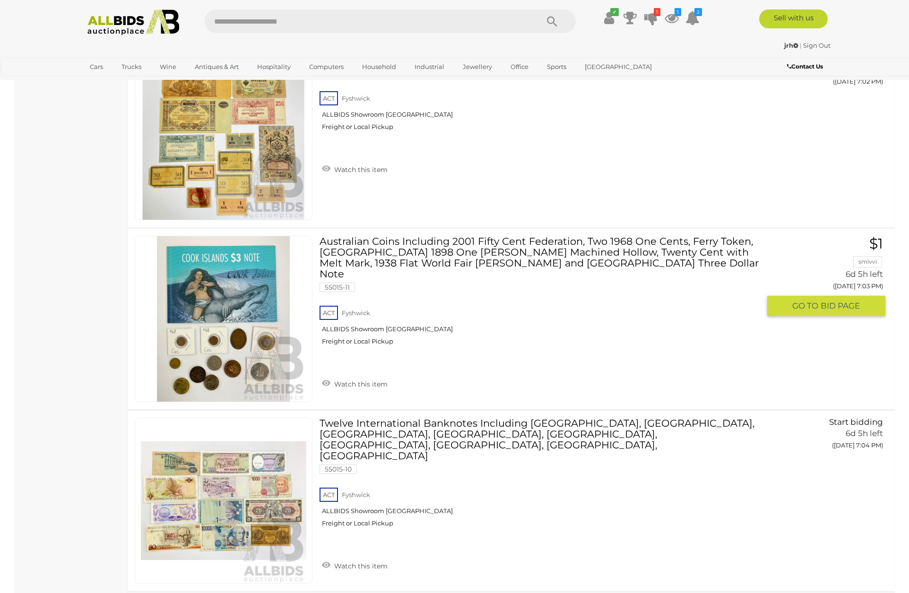
click at [224, 279] on link at bounding box center [224, 319] width 178 height 166
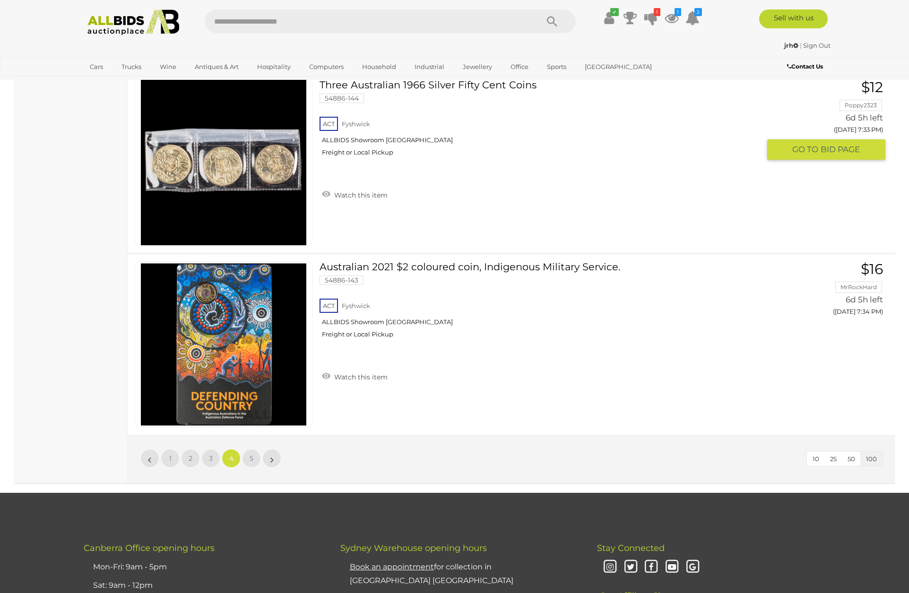
scroll to position [18143, 0]
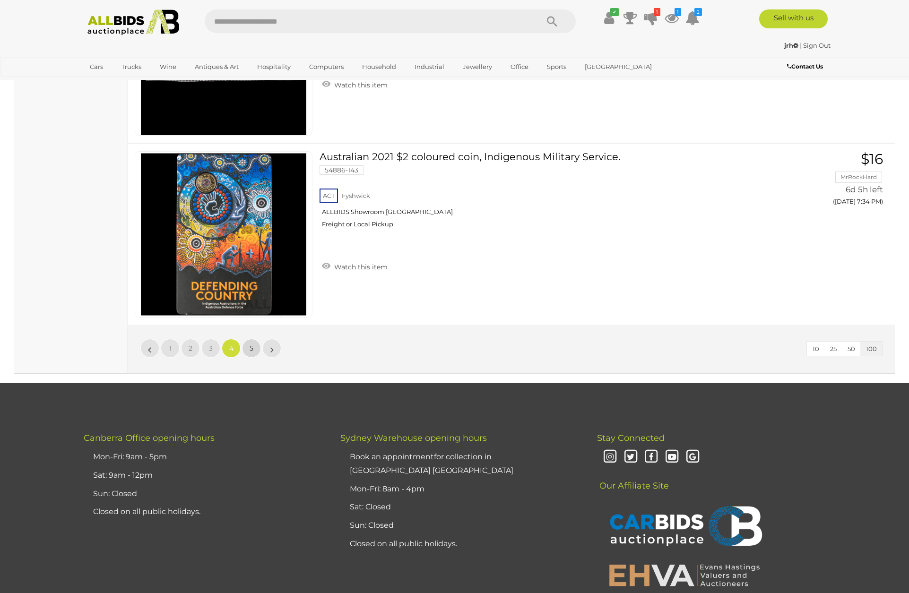
click at [253, 344] on link "5" at bounding box center [251, 348] width 19 height 19
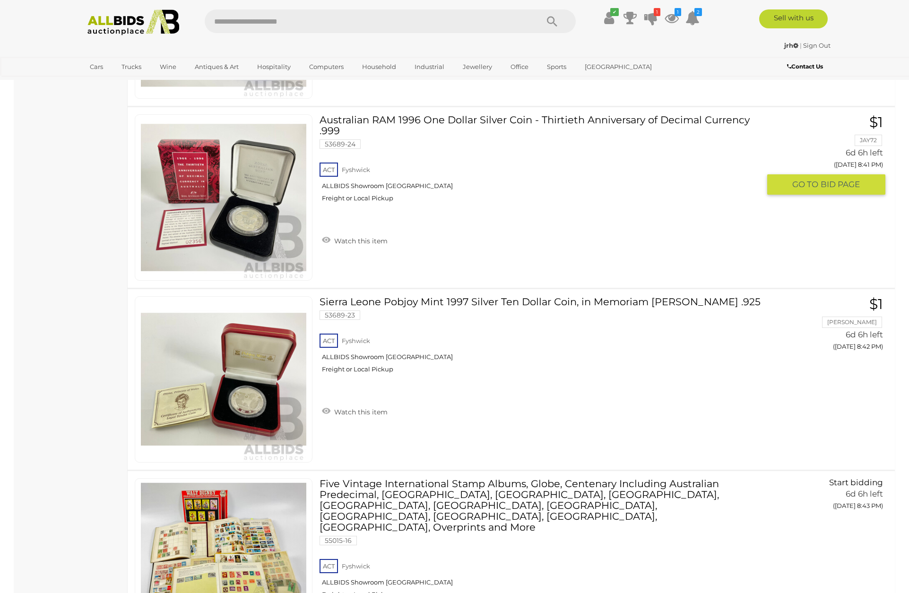
scroll to position [11756, 0]
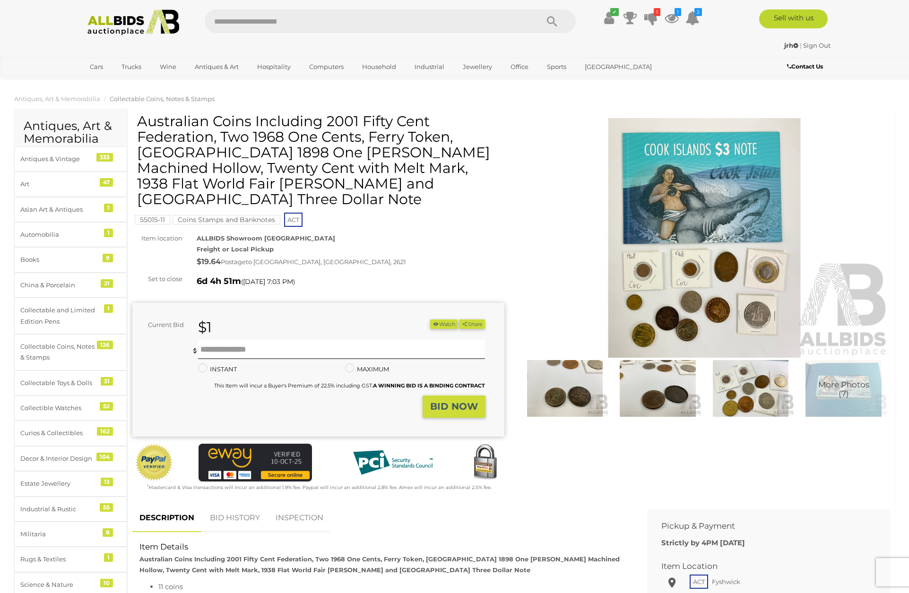
click at [713, 193] on img at bounding box center [704, 238] width 372 height 240
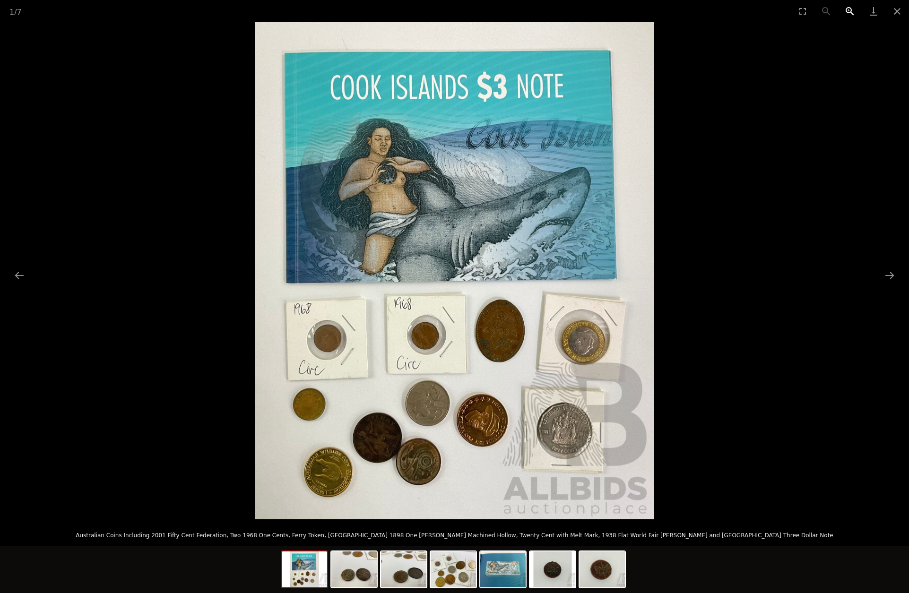
click at [846, 10] on button "Zoom in" at bounding box center [850, 11] width 24 height 22
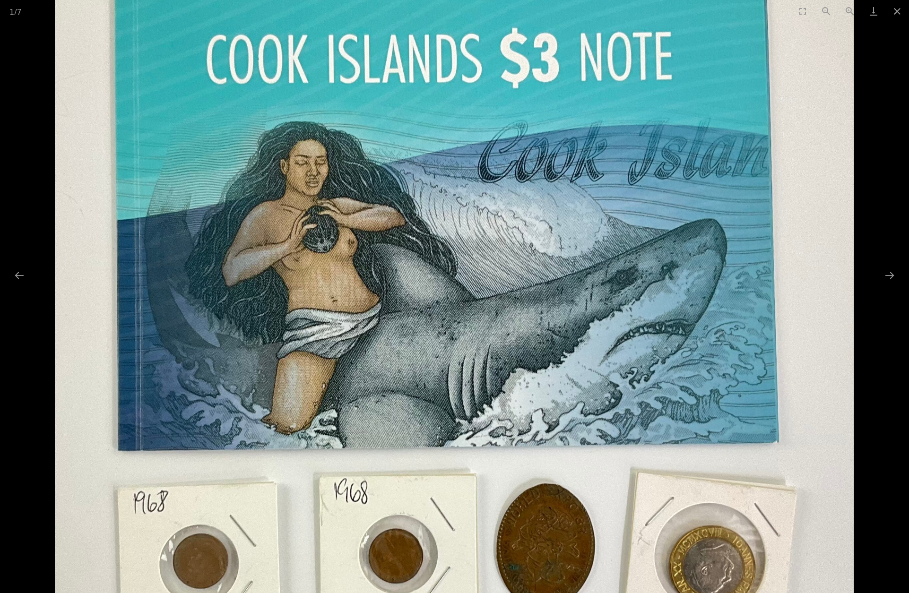
drag, startPoint x: 700, startPoint y: 117, endPoint x: 675, endPoint y: 274, distance: 158.3
click at [674, 284] on img at bounding box center [454, 426] width 798 height 994
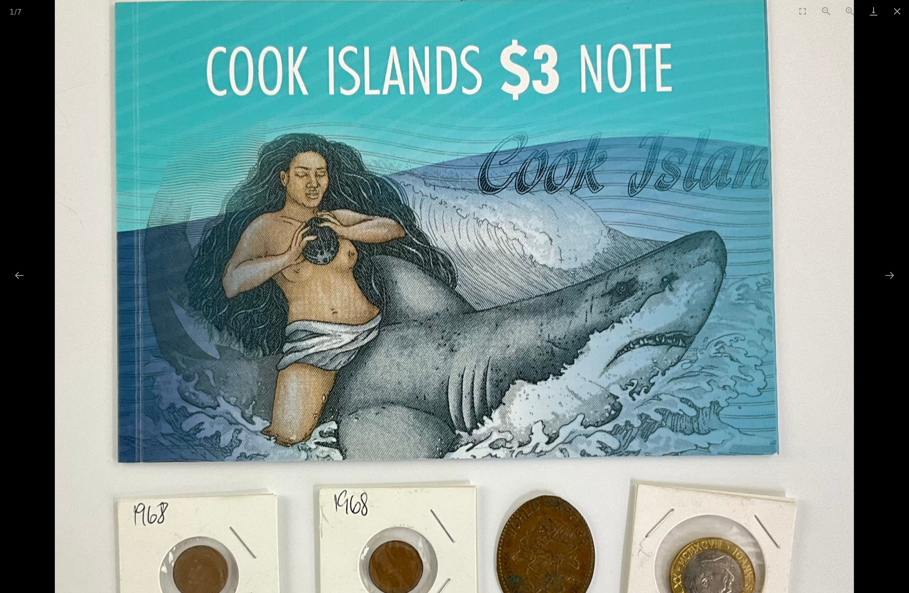
scroll to position [286, 0]
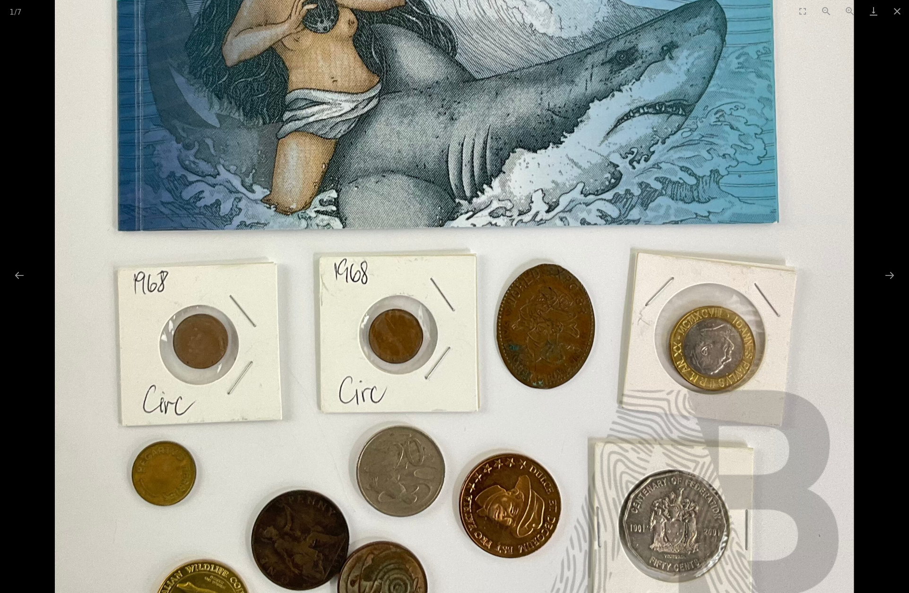
drag, startPoint x: 701, startPoint y: 304, endPoint x: 696, endPoint y: 109, distance: 194.7
click at [696, 100] on img at bounding box center [454, 206] width 798 height 994
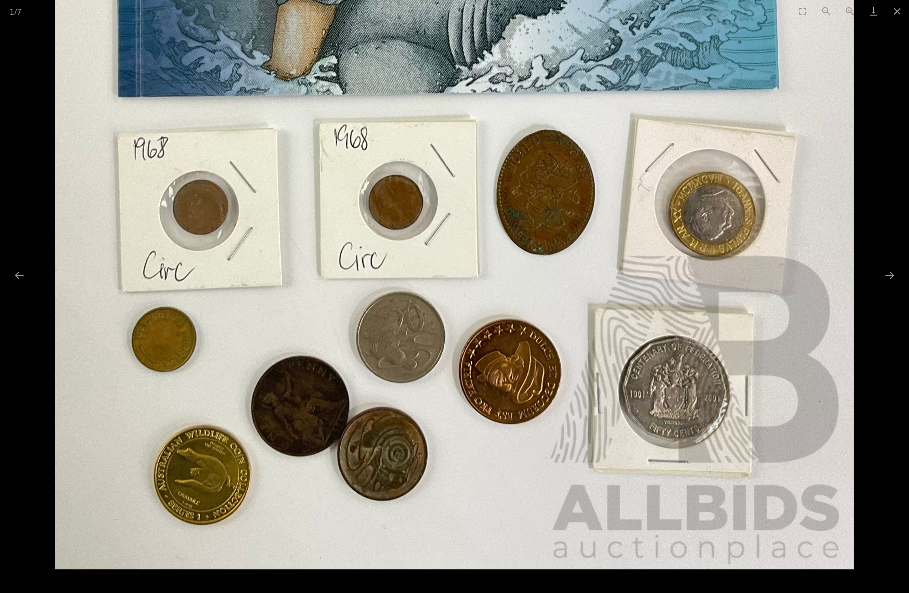
drag, startPoint x: 669, startPoint y: 232, endPoint x: 671, endPoint y: 129, distance: 103.5
click at [671, 129] on img at bounding box center [454, 72] width 798 height 994
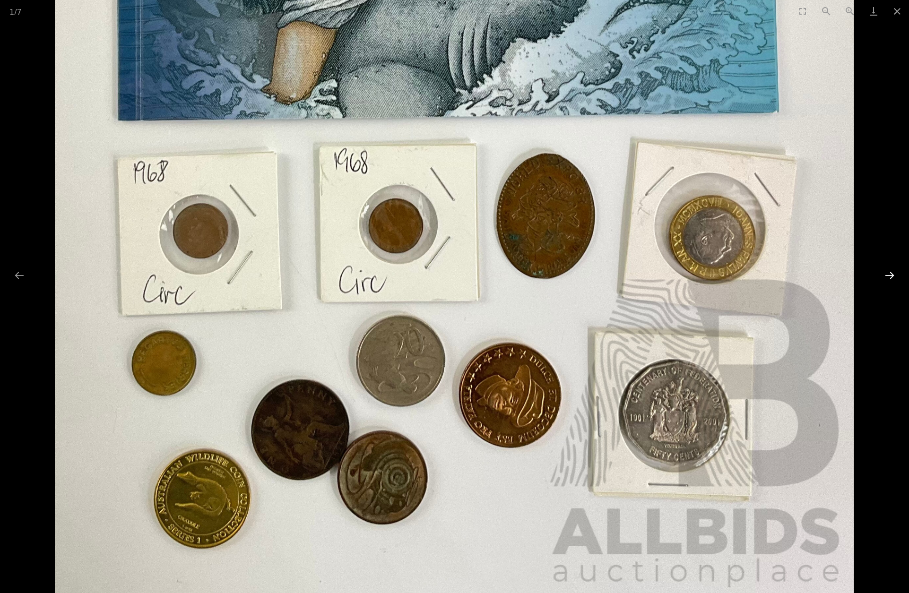
click at [888, 273] on button "Next slide" at bounding box center [889, 275] width 20 height 18
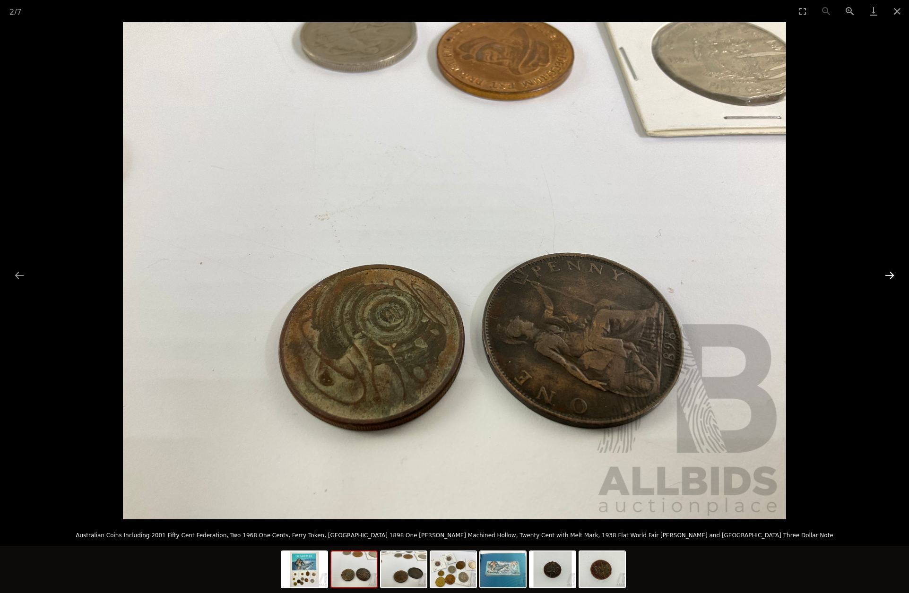
click at [886, 274] on button "Next slide" at bounding box center [889, 275] width 20 height 18
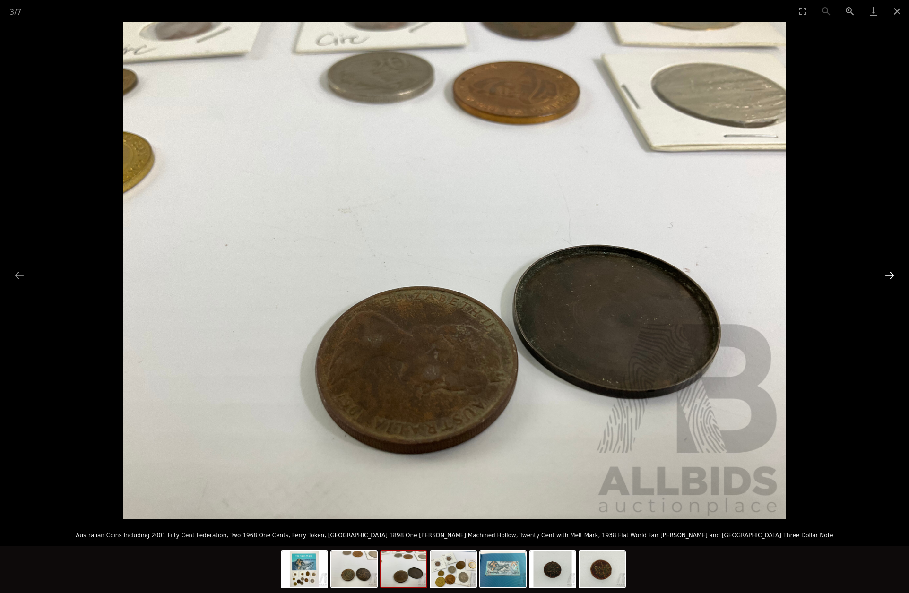
click at [886, 274] on button "Next slide" at bounding box center [889, 275] width 20 height 18
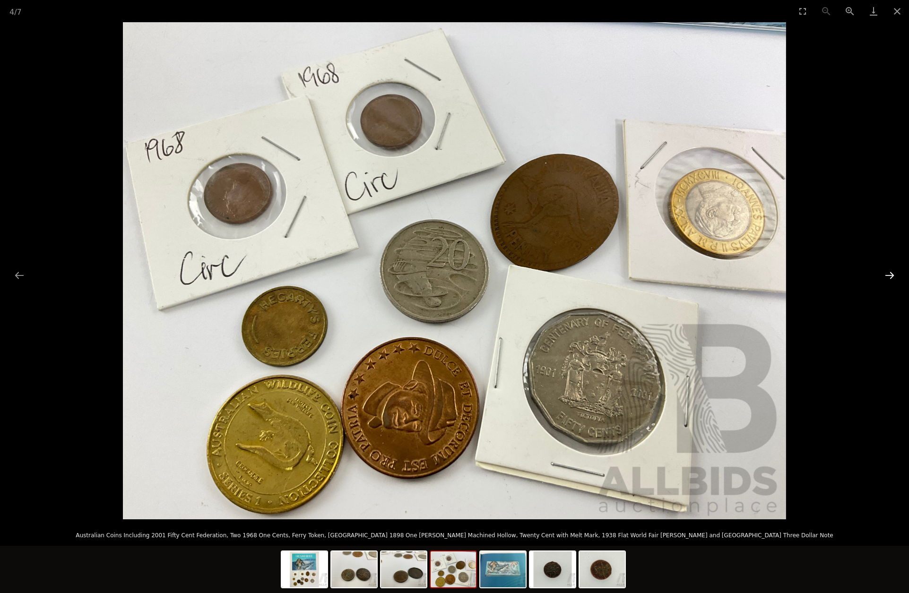
click at [887, 275] on button "Next slide" at bounding box center [889, 275] width 20 height 18
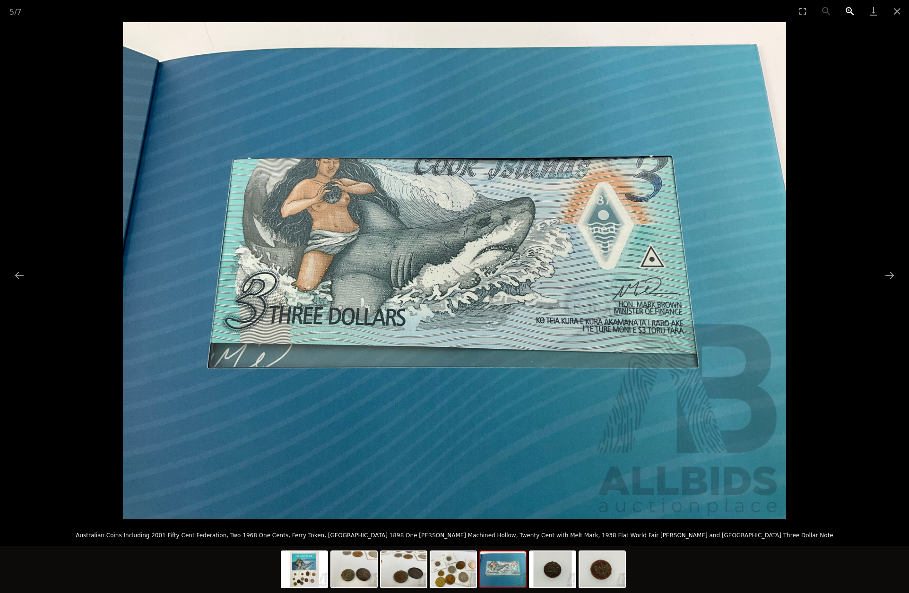
click at [849, 9] on button "Zoom in" at bounding box center [850, 11] width 24 height 22
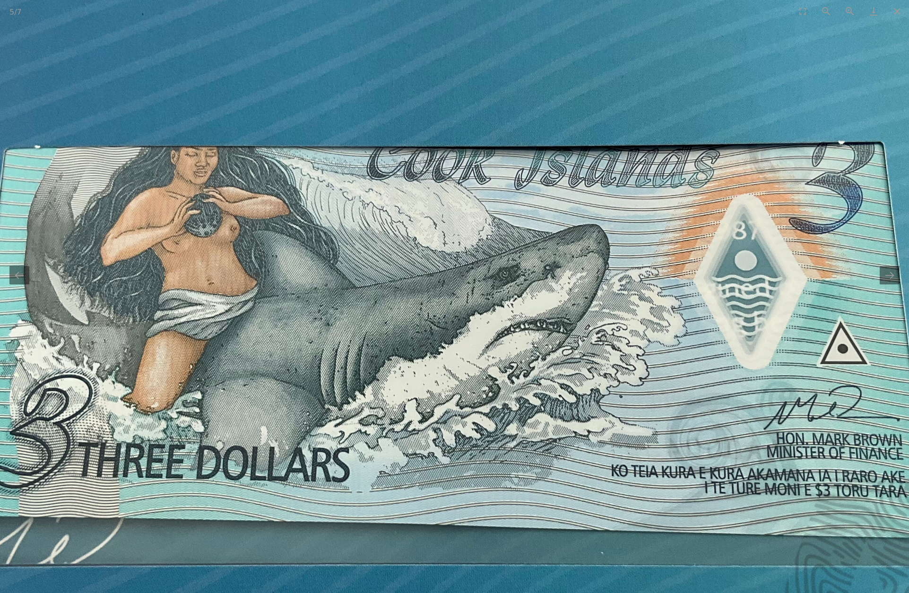
drag, startPoint x: 674, startPoint y: 150, endPoint x: 668, endPoint y: 237, distance: 87.6
click at [668, 237] on img at bounding box center [447, 372] width 1325 height 994
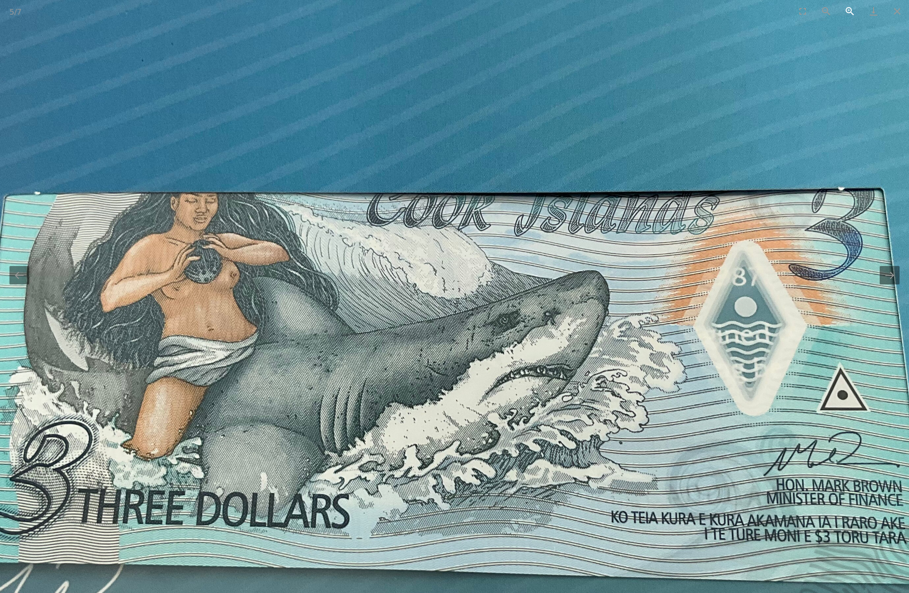
click at [849, 11] on button "Zoom in" at bounding box center [850, 11] width 24 height 22
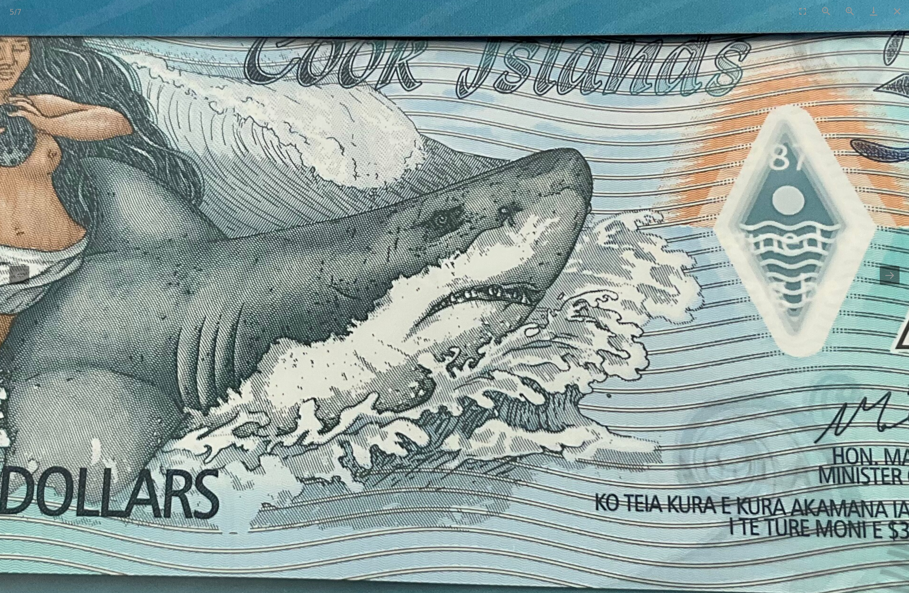
drag, startPoint x: 828, startPoint y: 381, endPoint x: 454, endPoint y: 114, distance: 460.0
click at [454, 114] on img at bounding box center [360, 360] width 1904 height 1428
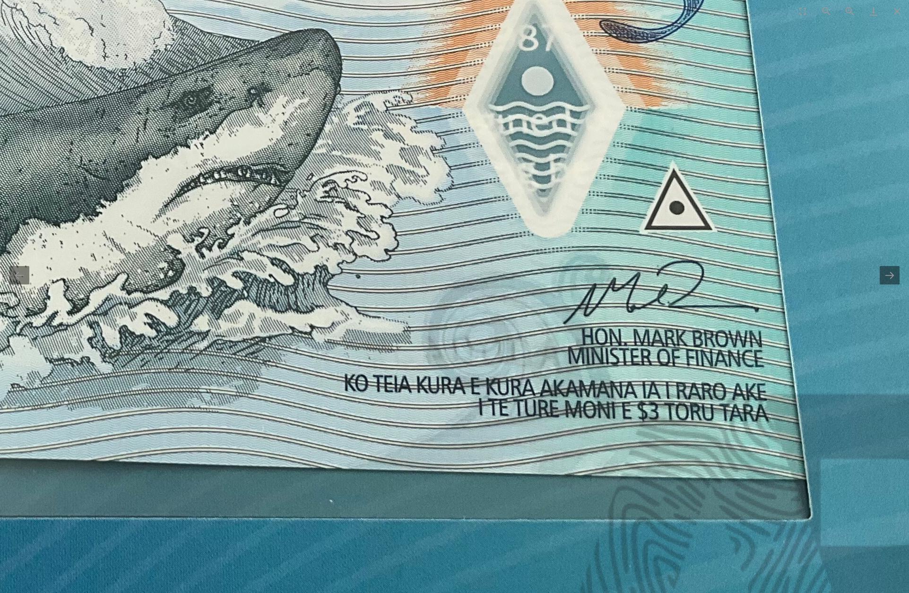
drag, startPoint x: 601, startPoint y: 230, endPoint x: 562, endPoint y: 224, distance: 39.7
click at [562, 224] on img at bounding box center [109, 241] width 1904 height 1428
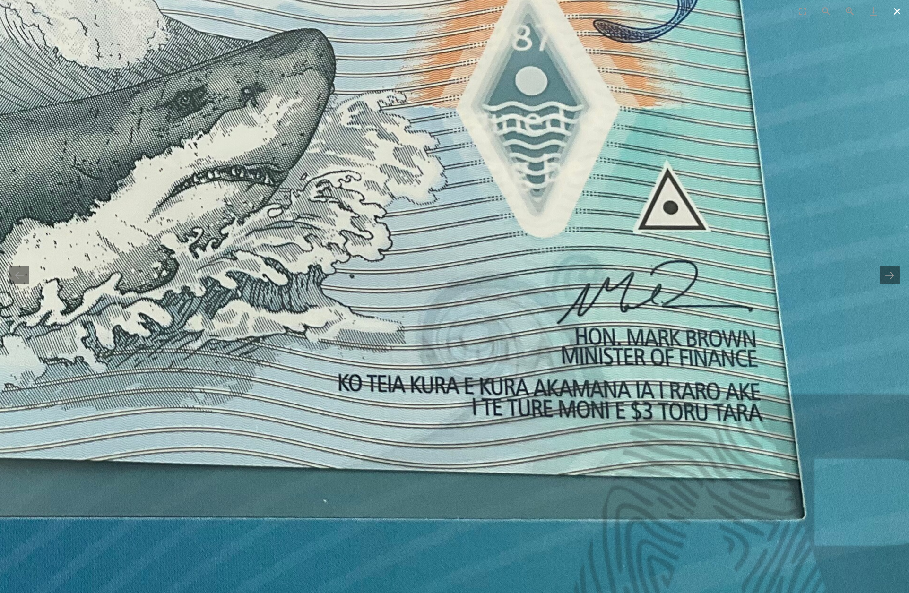
click at [897, 9] on button "Close gallery" at bounding box center [897, 11] width 24 height 22
